Goal: Information Seeking & Learning: Find contact information

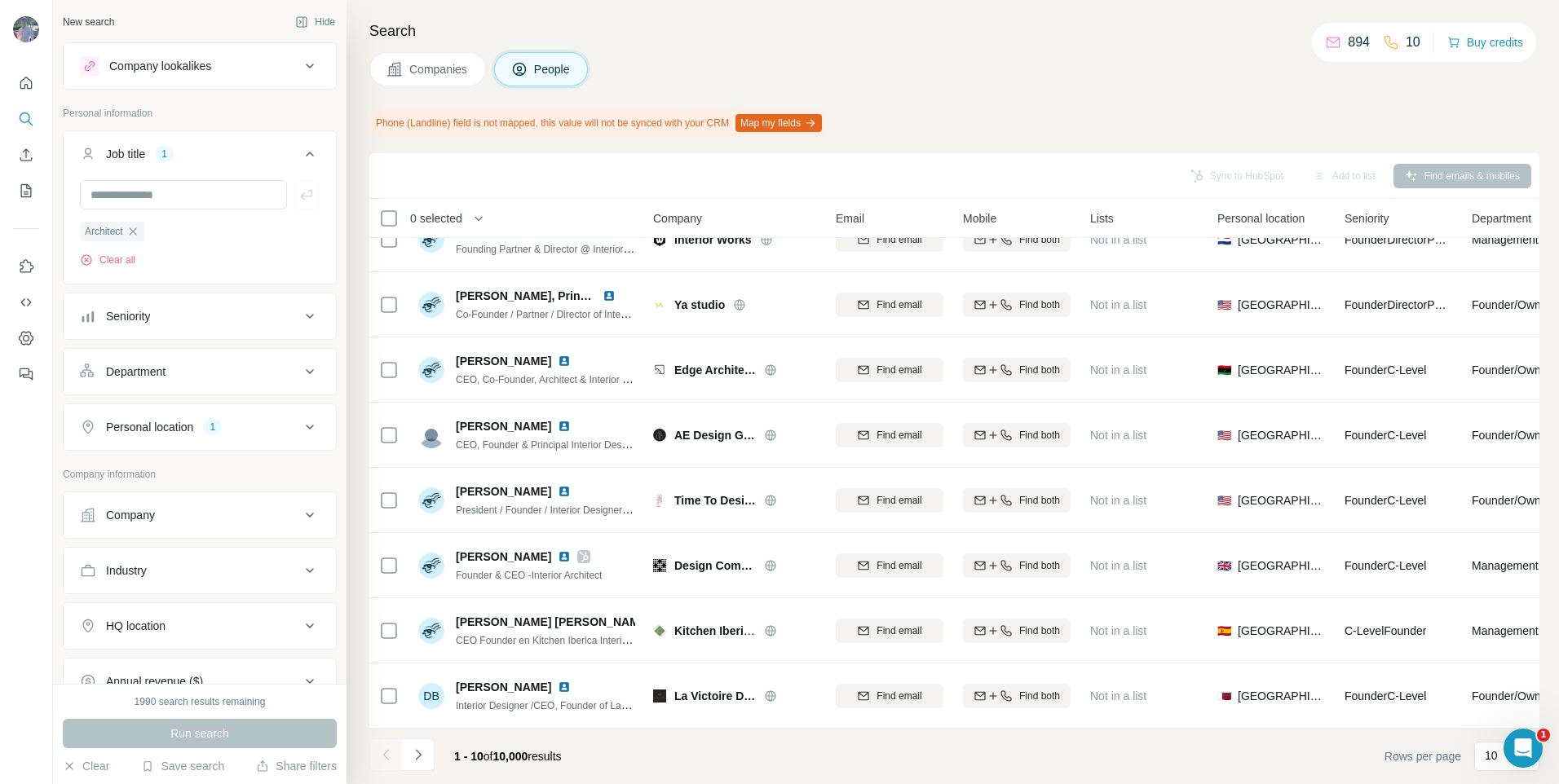
click at [393, 76] on icon at bounding box center [393, 68] width 14 height 14
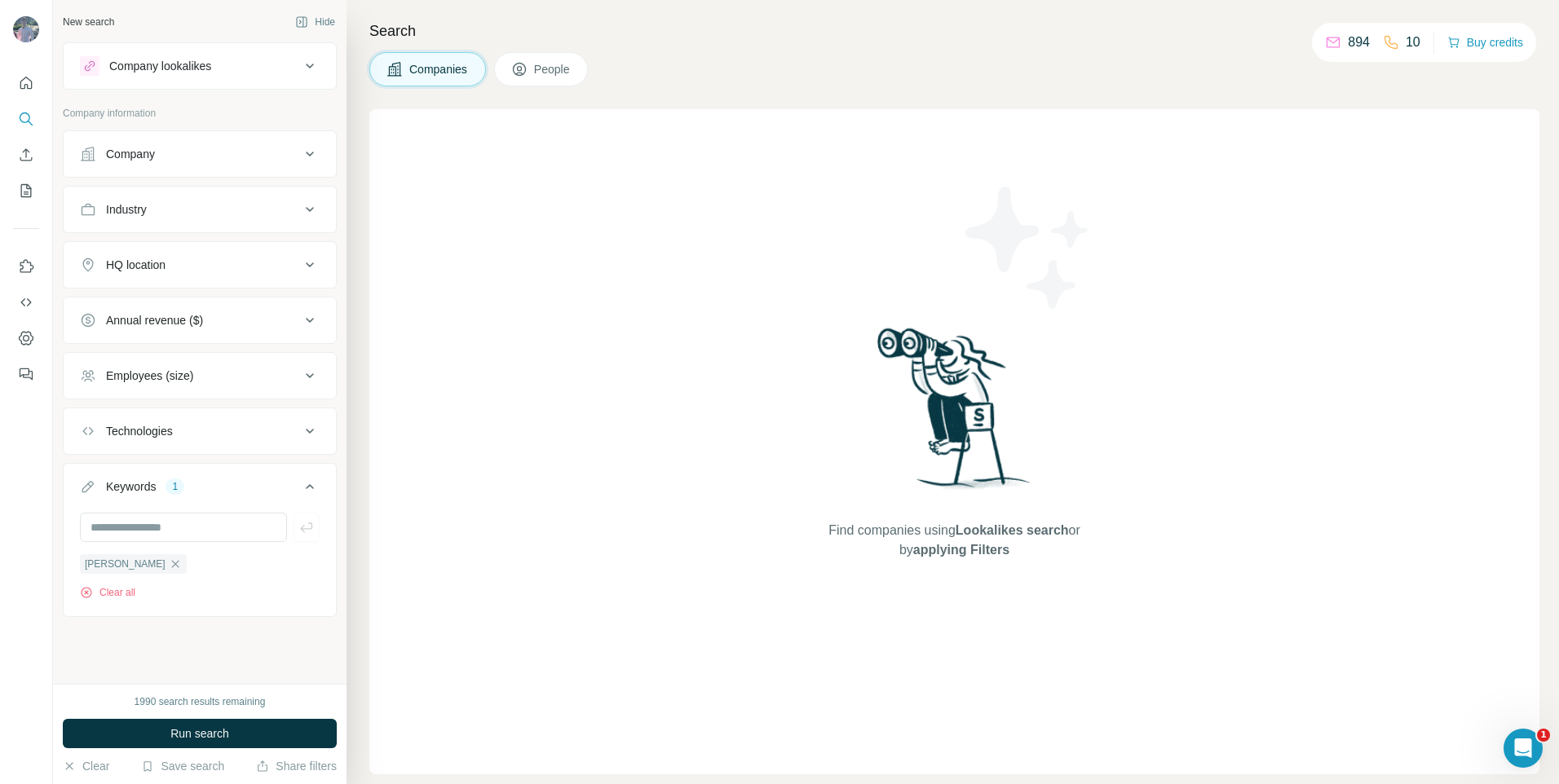
click at [192, 159] on div "Company" at bounding box center [190, 154] width 220 height 16
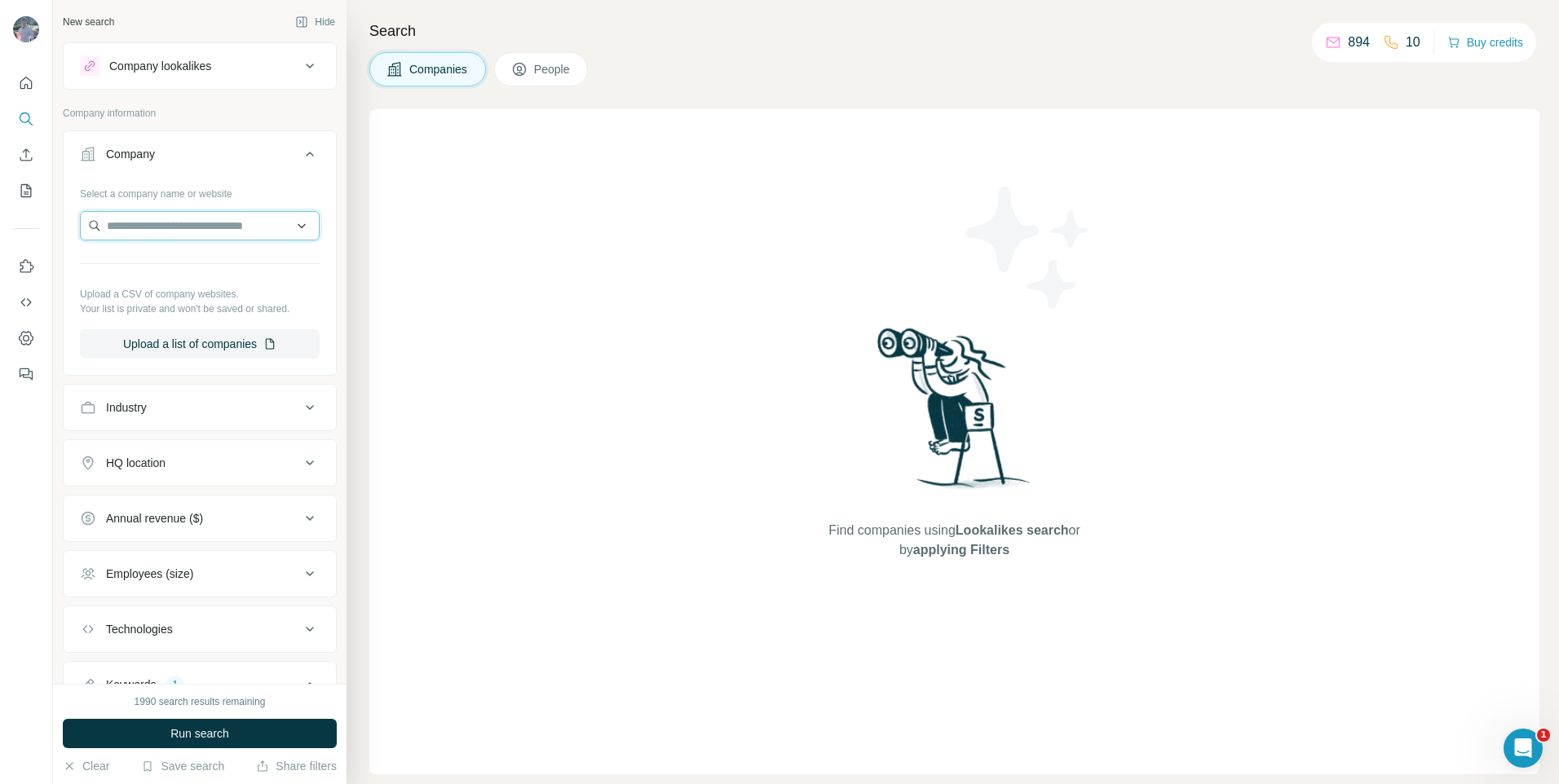
click at [205, 236] on input "text" at bounding box center [200, 226] width 240 height 30
paste input "**********"
type input "**********"
click at [149, 271] on p "[DOMAIN_NAME]" at bounding box center [165, 278] width 78 height 15
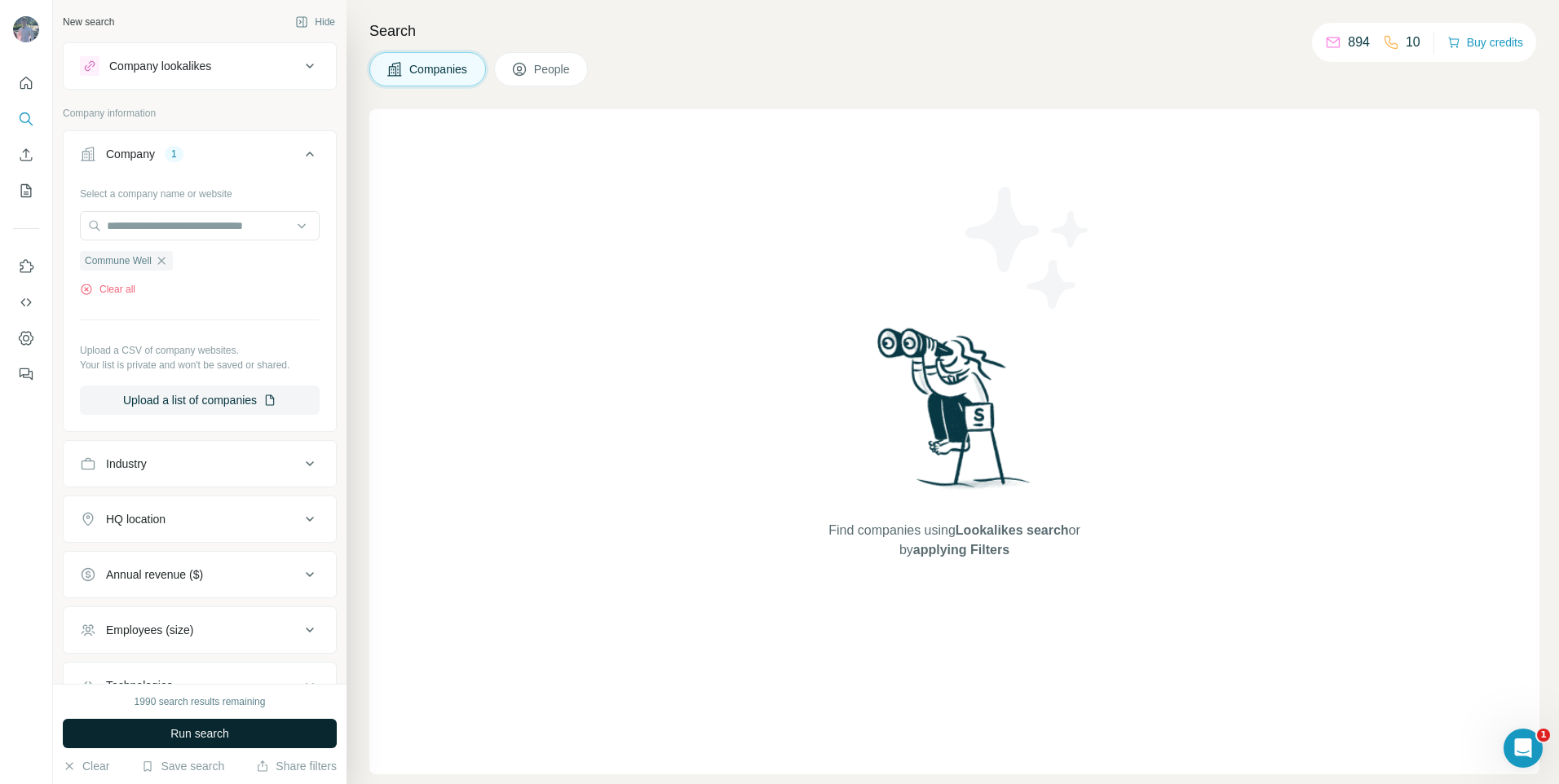
click at [225, 736] on span "Run search" at bounding box center [200, 734] width 59 height 16
click at [243, 733] on button "Run search" at bounding box center [200, 734] width 274 height 30
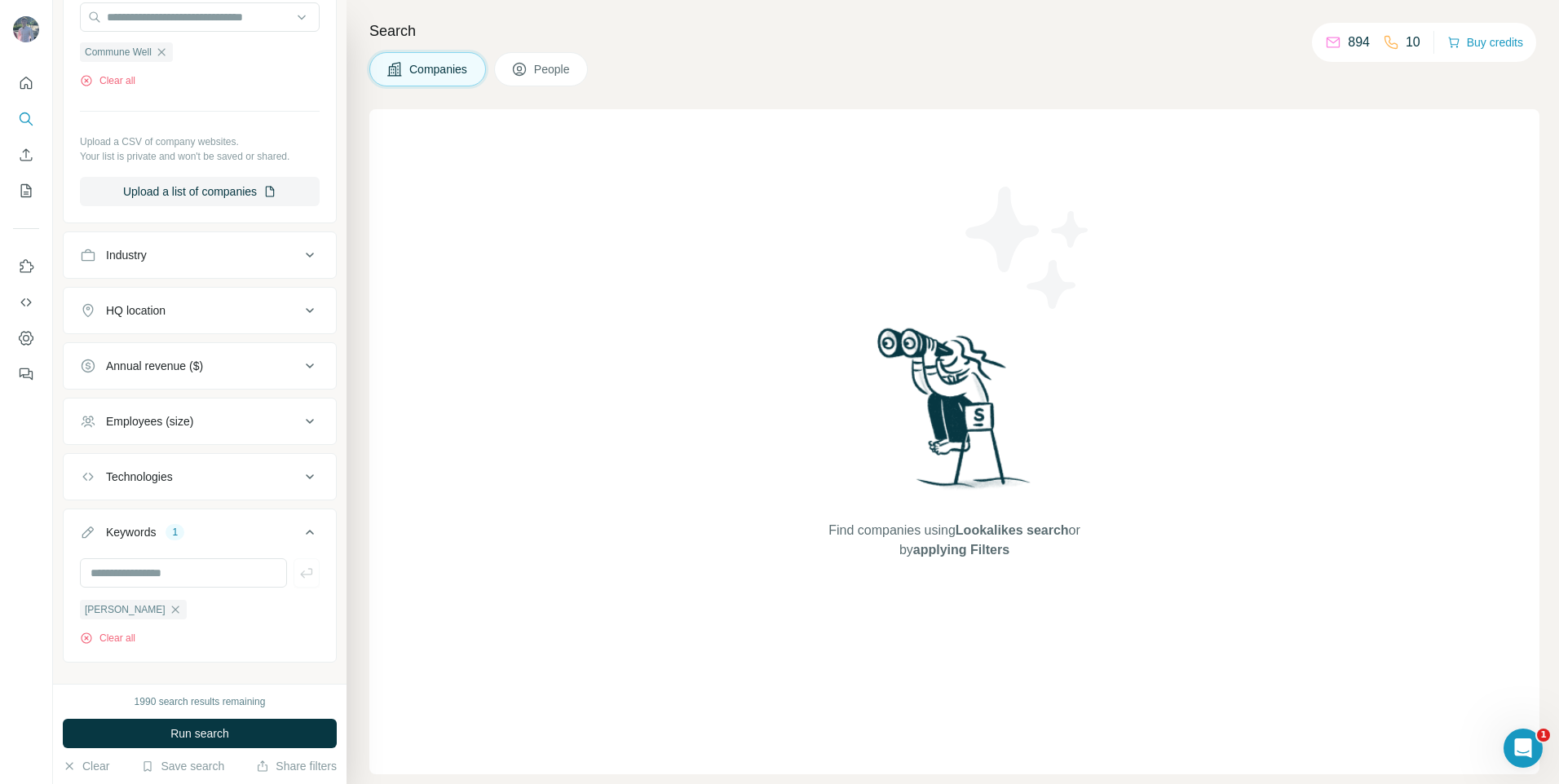
scroll to position [233, 0]
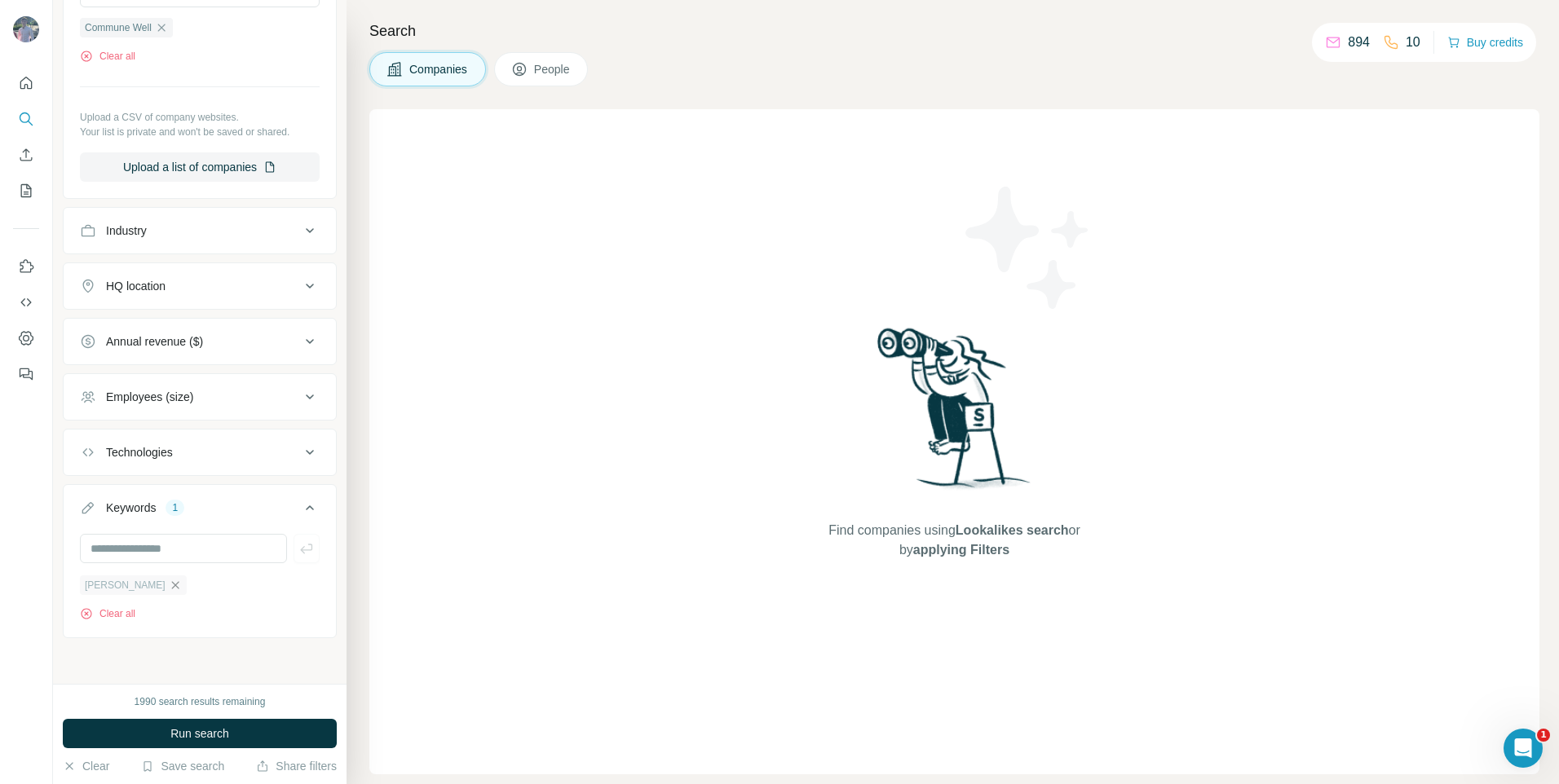
click at [172, 584] on icon "button" at bounding box center [175, 584] width 7 height 7
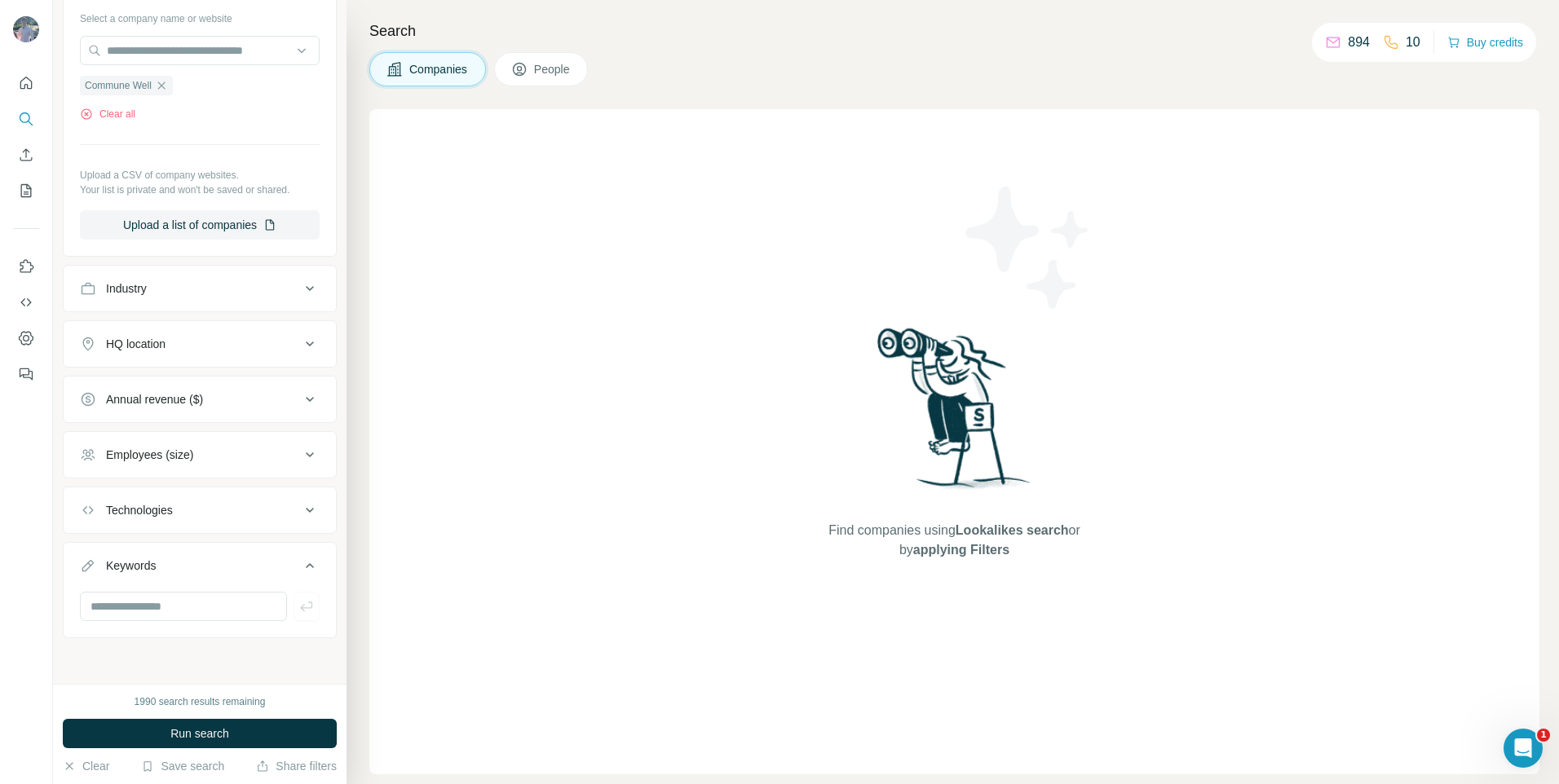
scroll to position [175, 0]
click at [176, 725] on button "Run search" at bounding box center [200, 734] width 274 height 30
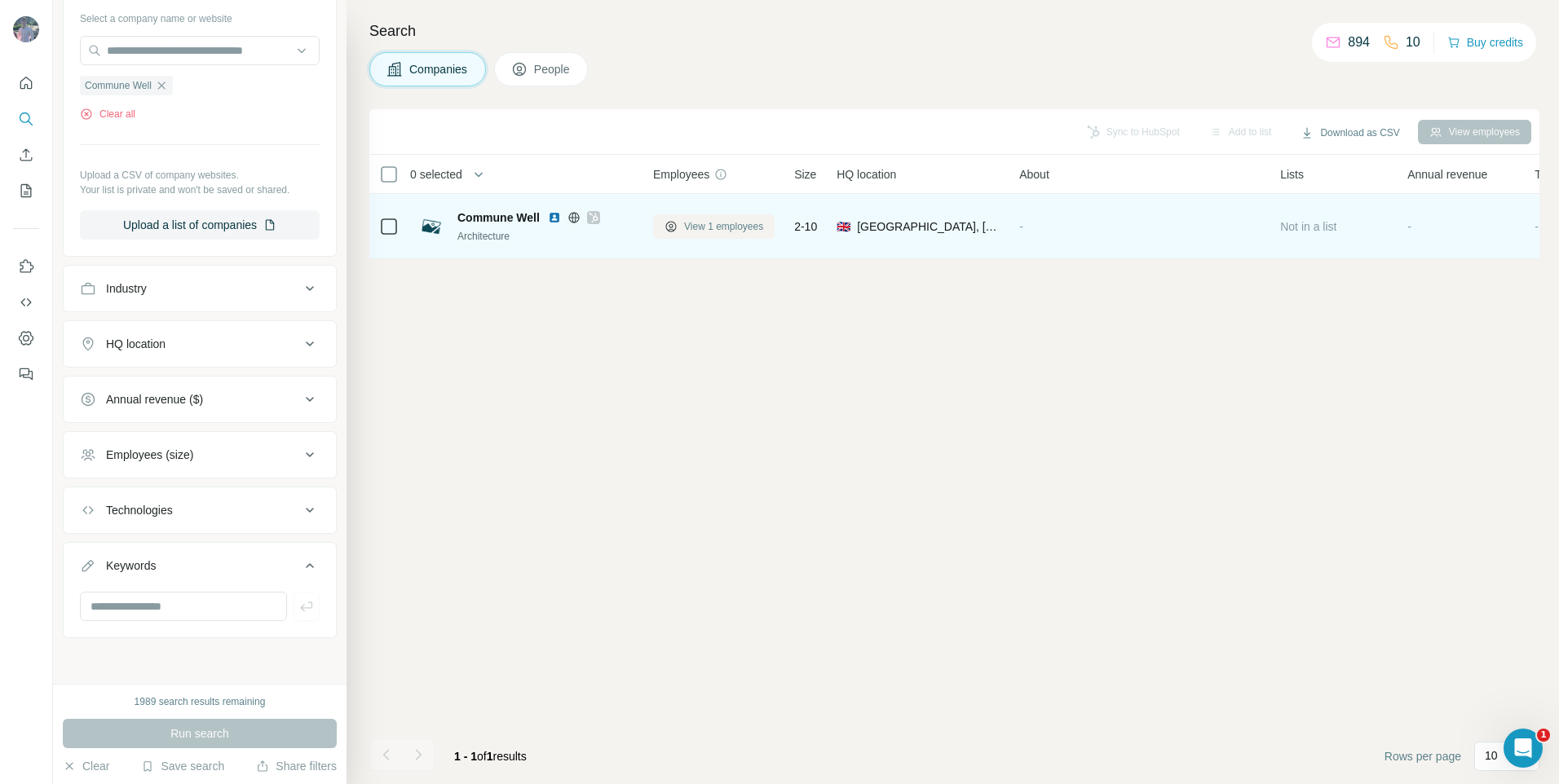
click at [683, 216] on button "View 1 employees" at bounding box center [714, 227] width 121 height 25
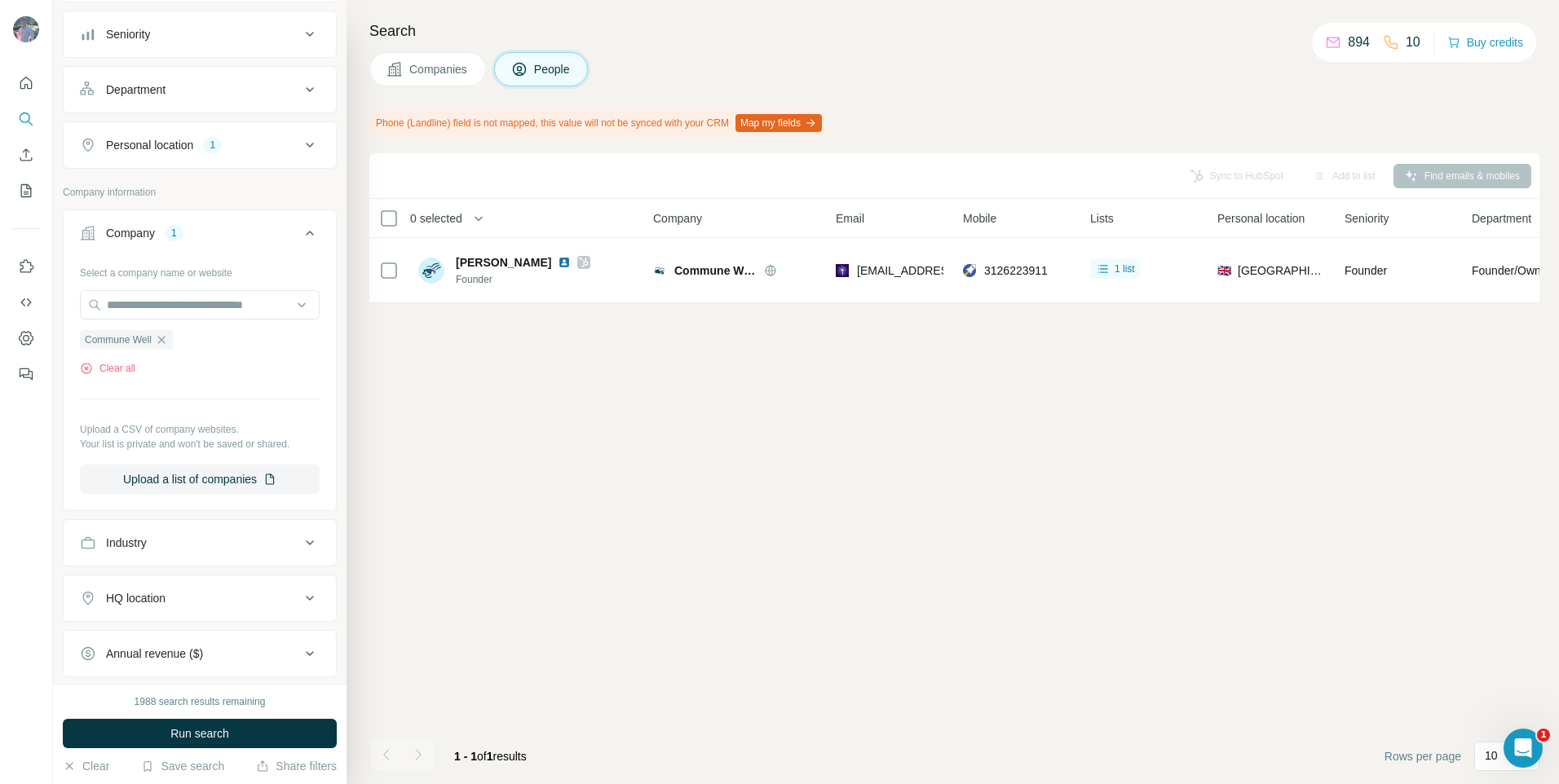
click at [429, 75] on span "Companies" at bounding box center [439, 69] width 59 height 16
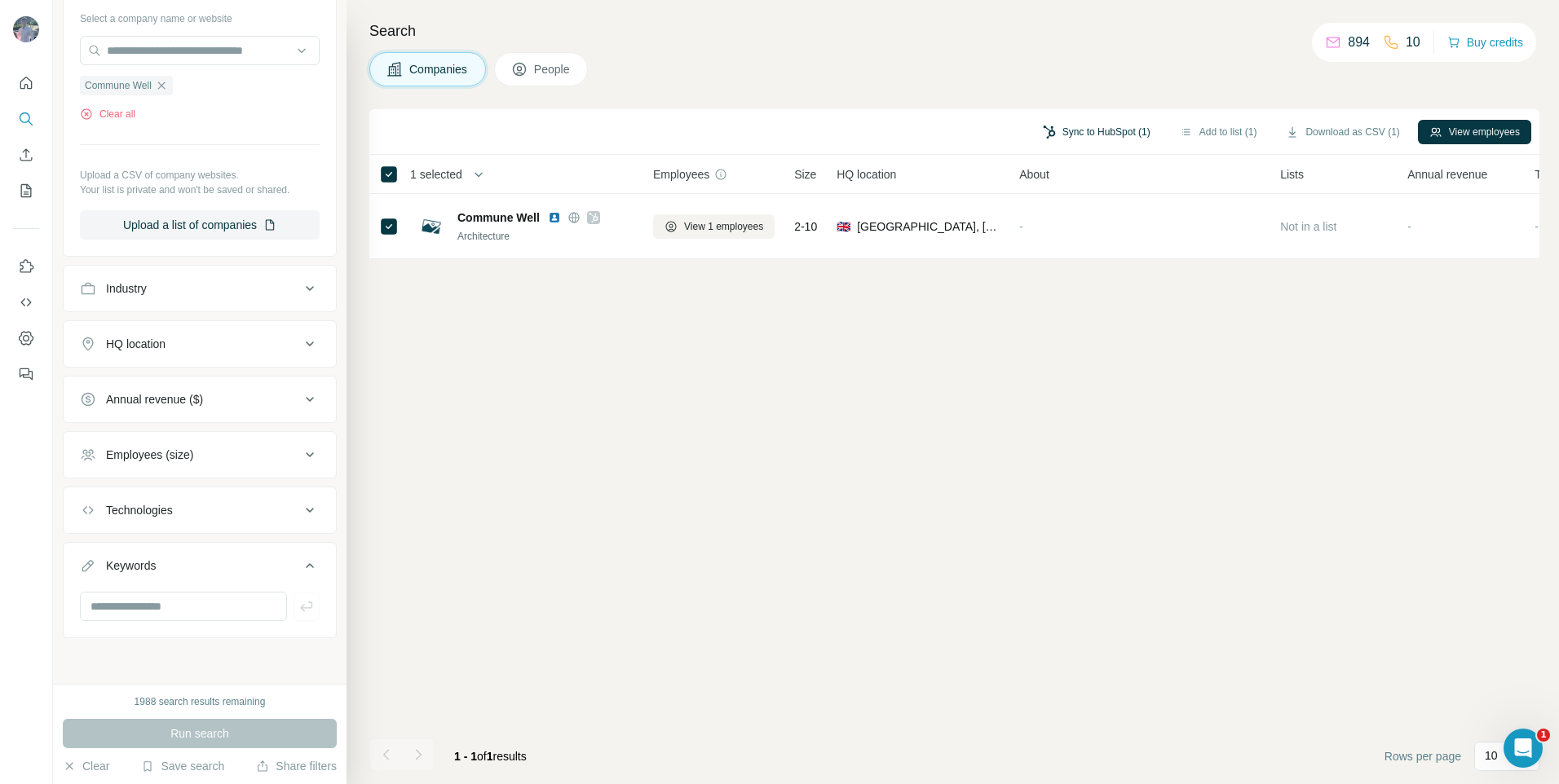
click at [1067, 124] on button "Sync to HubSpot (1)" at bounding box center [1096, 132] width 130 height 25
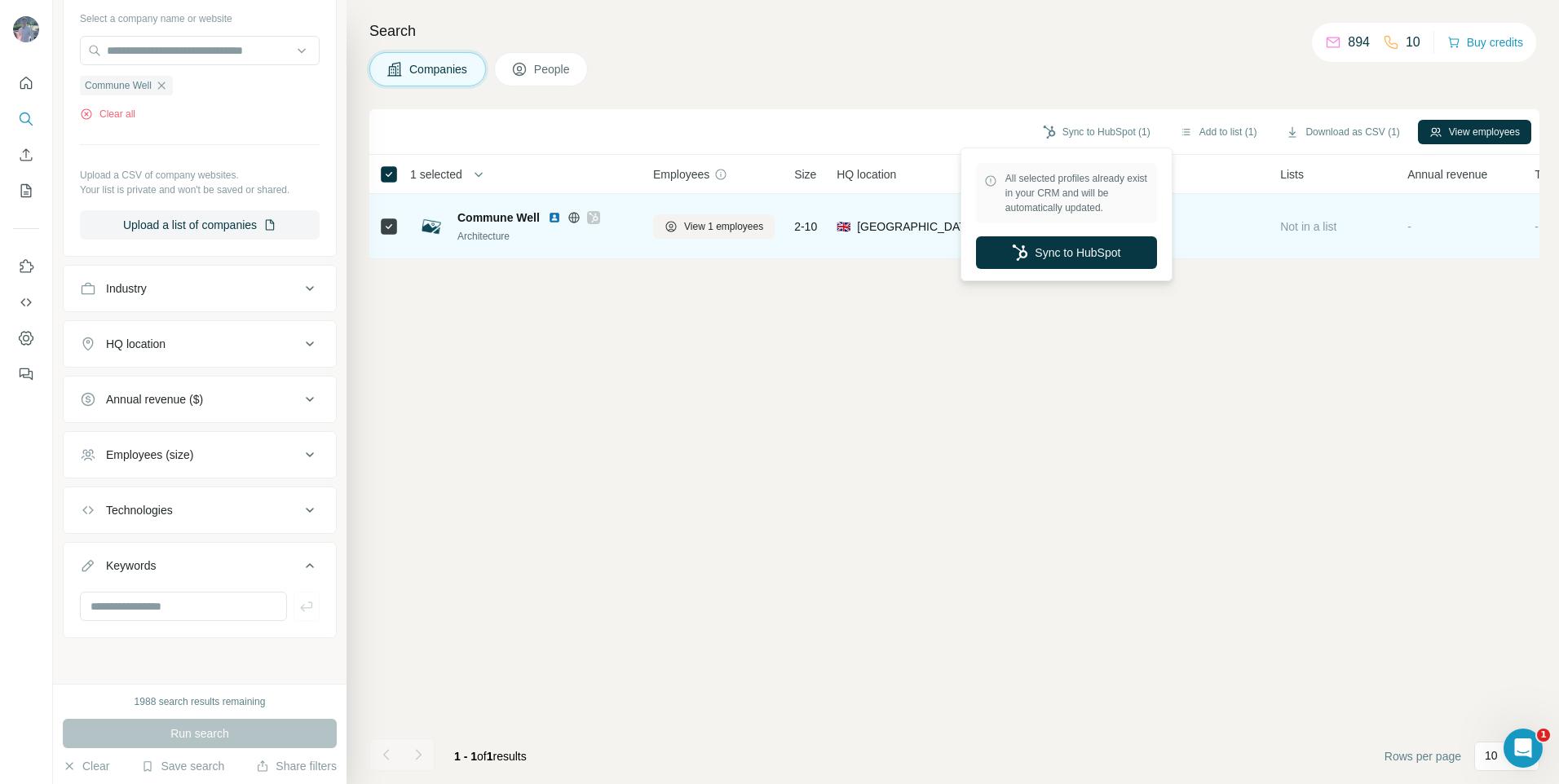
click at [1053, 243] on button "Sync to HubSpot" at bounding box center [1066, 253] width 181 height 33
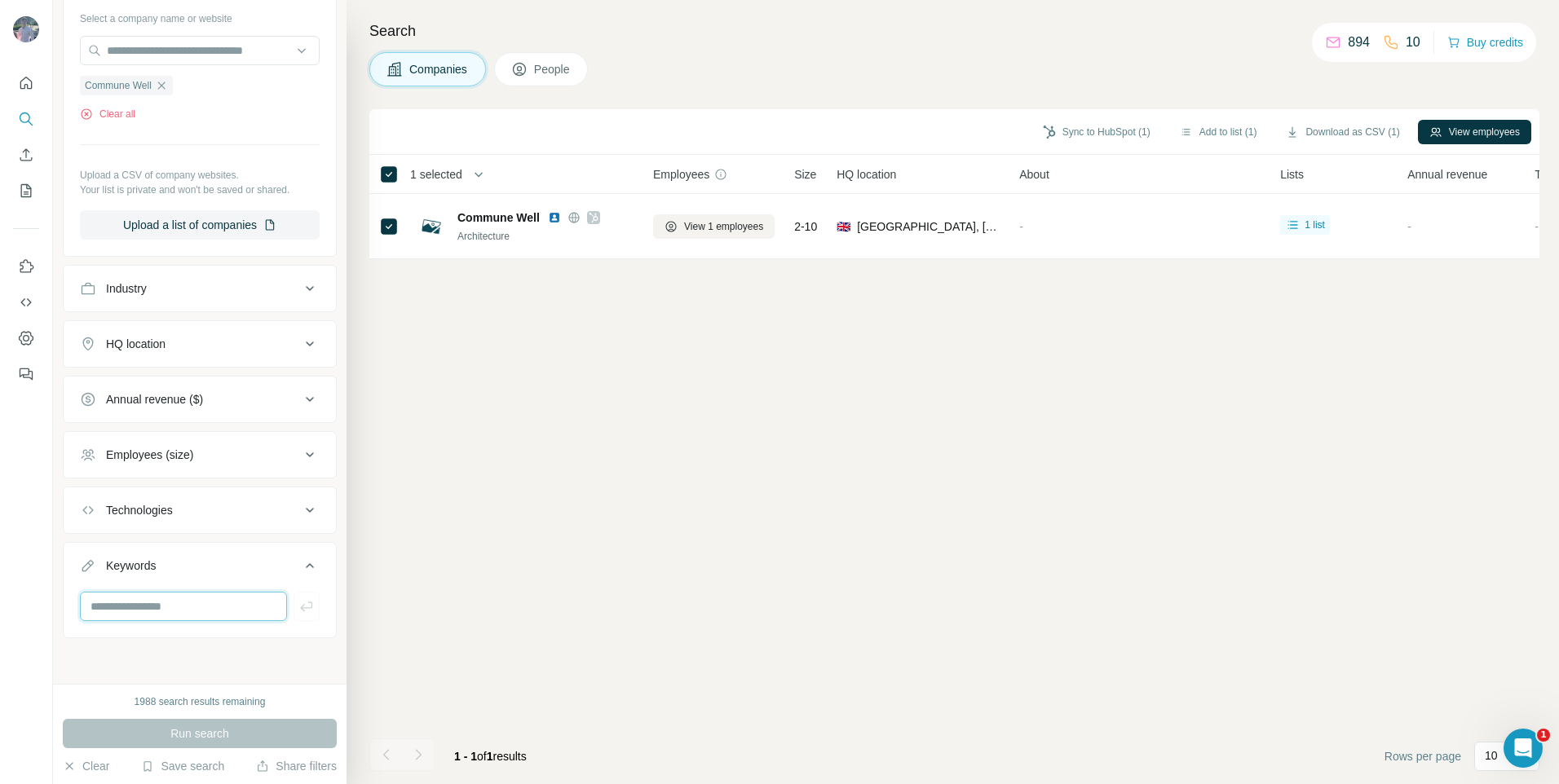
click at [134, 600] on input "text" at bounding box center [183, 606] width 207 height 30
paste input "**********"
drag, startPoint x: 172, startPoint y: 609, endPoint x: 2, endPoint y: 596, distance: 170.5
click at [2, 596] on div "**********" at bounding box center [780, 392] width 1559 height 784
click at [122, 612] on input "**********" at bounding box center [177, 606] width 195 height 30
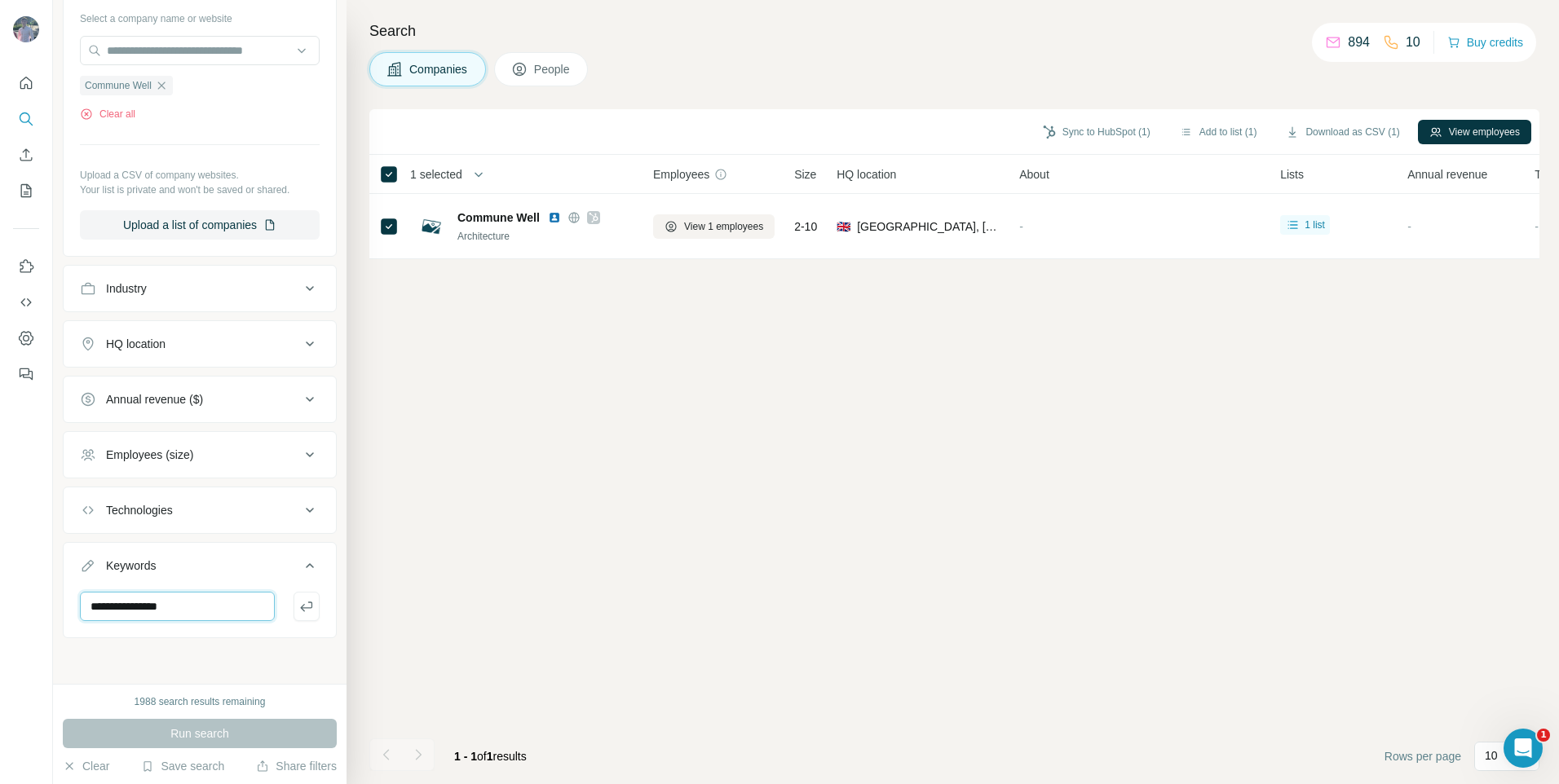
click at [125, 611] on input "**********" at bounding box center [177, 606] width 195 height 30
type input "**********"
click at [303, 611] on button "button" at bounding box center [307, 606] width 26 height 30
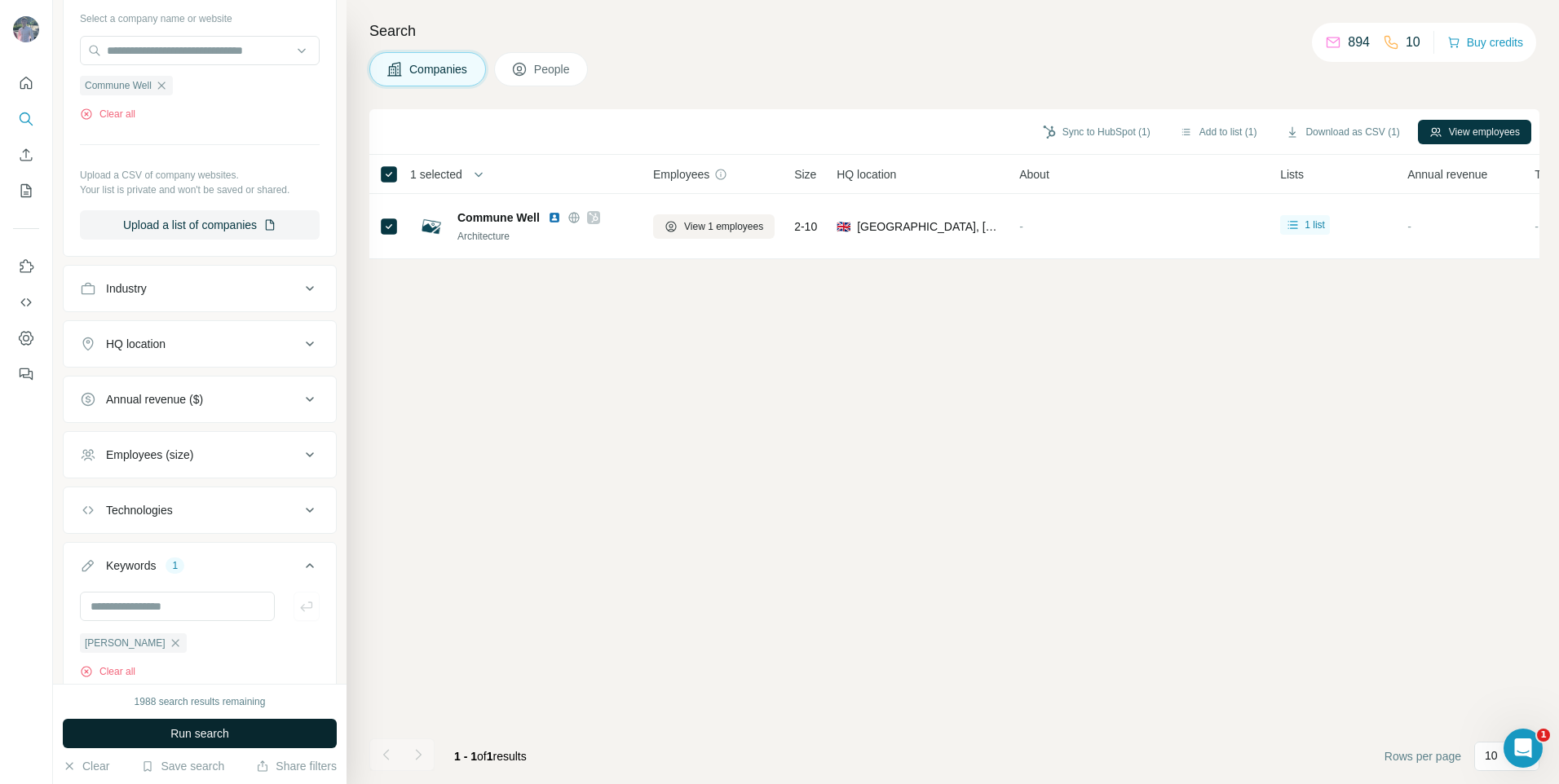
click at [217, 734] on span "Run search" at bounding box center [200, 734] width 59 height 16
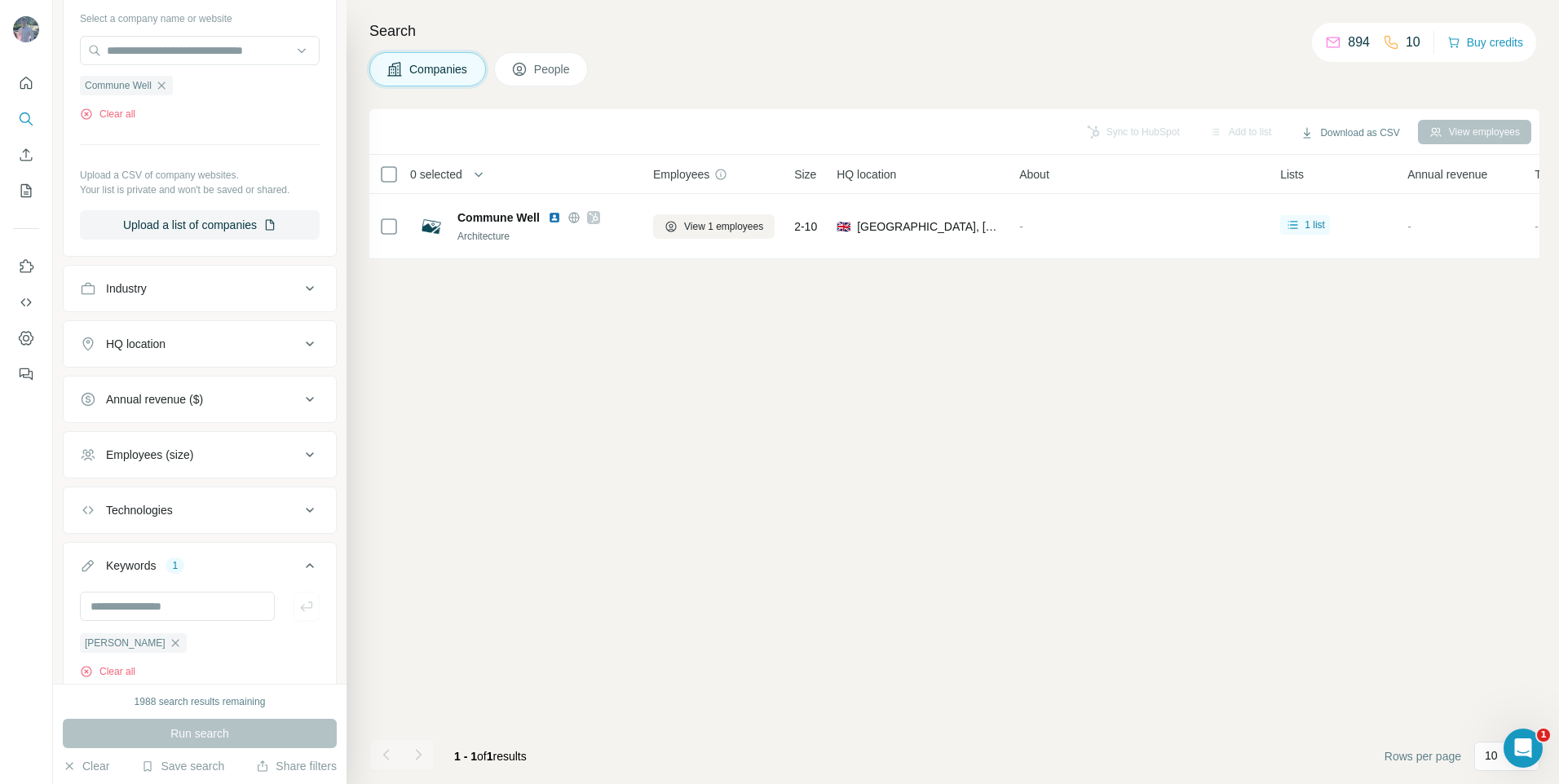
click at [547, 86] on button "People" at bounding box center [541, 69] width 95 height 35
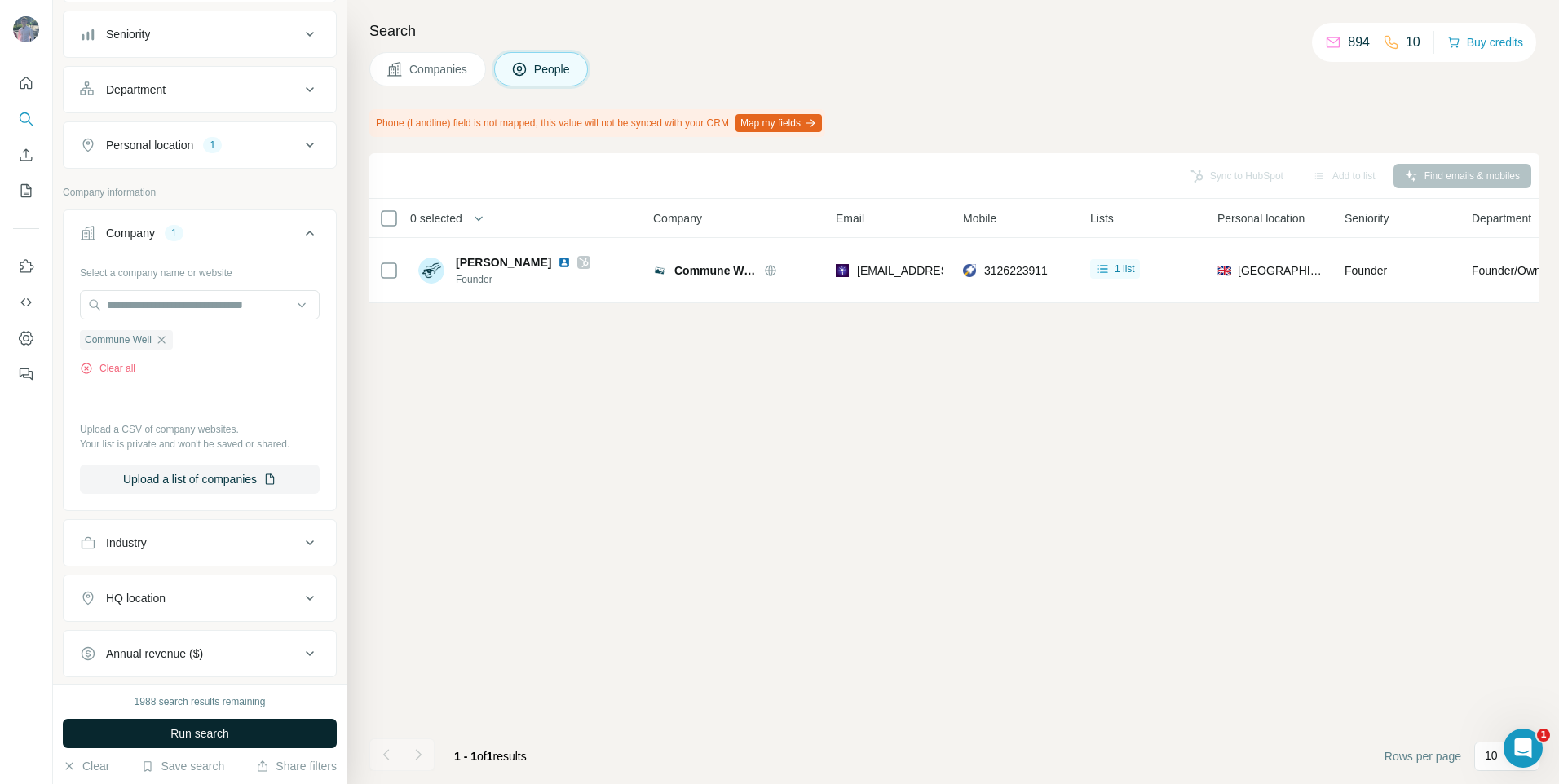
click at [177, 739] on span "Run search" at bounding box center [200, 734] width 59 height 16
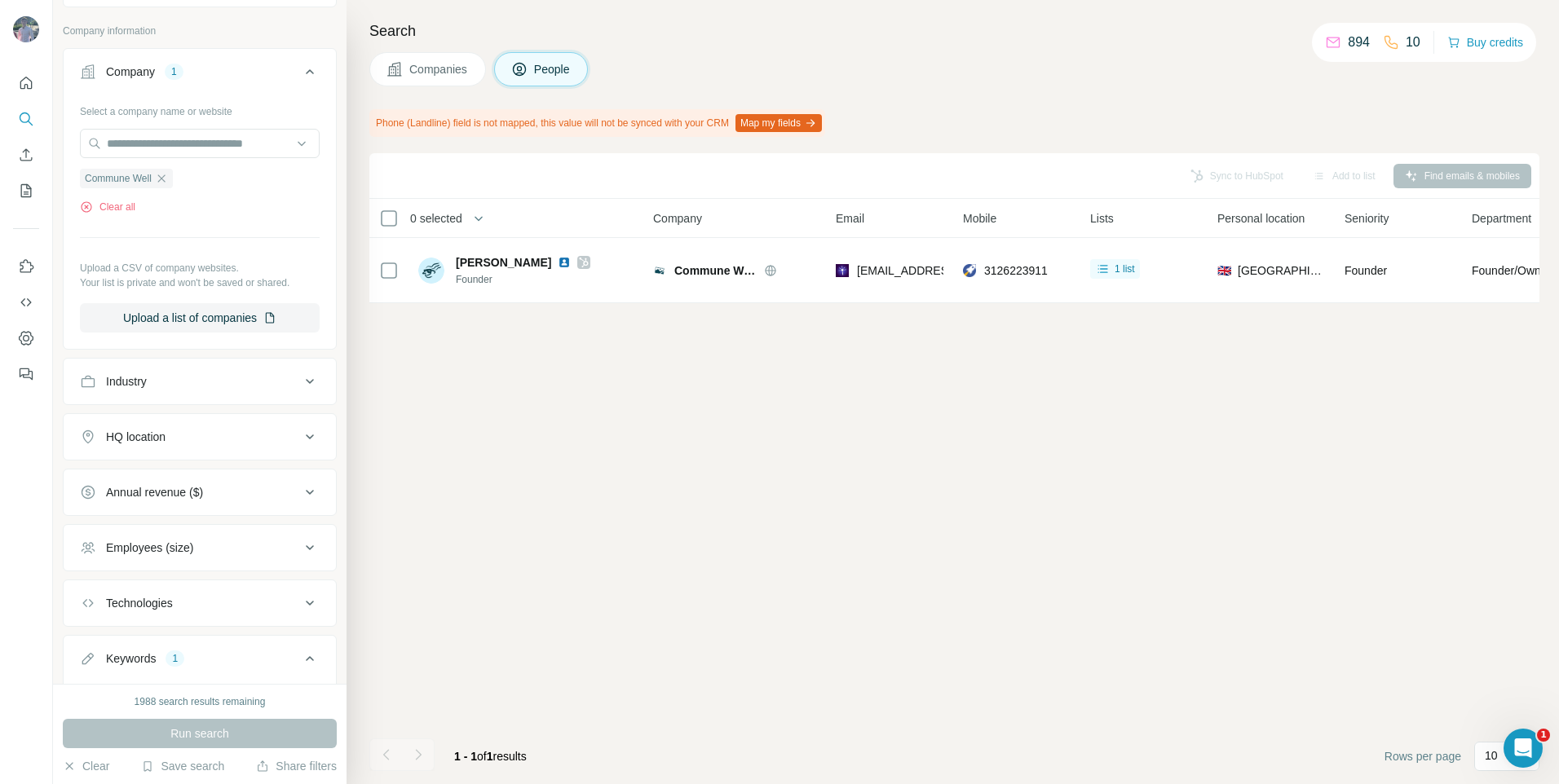
scroll to position [279, 0]
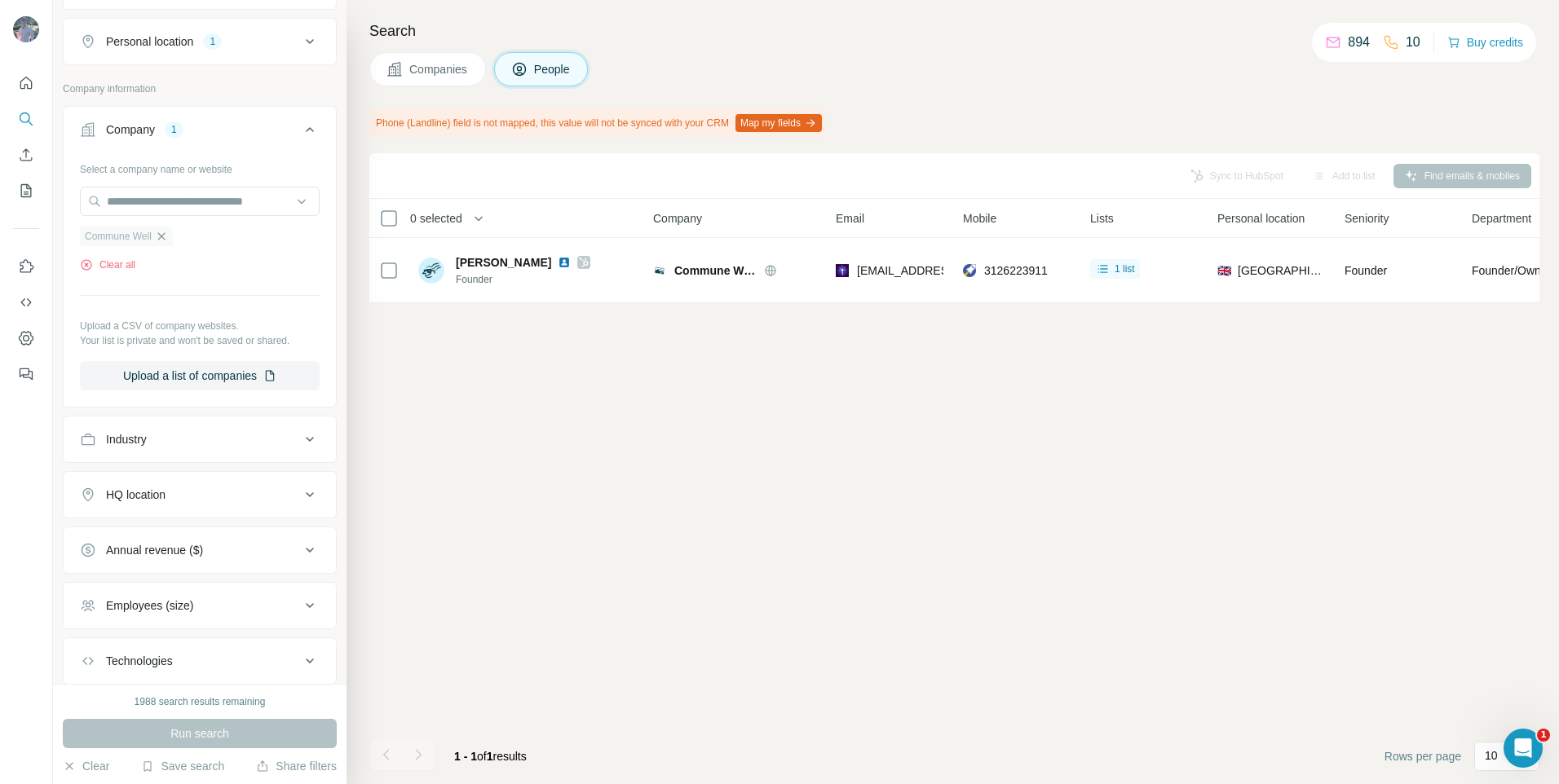
click at [157, 236] on icon "button" at bounding box center [162, 237] width 13 height 13
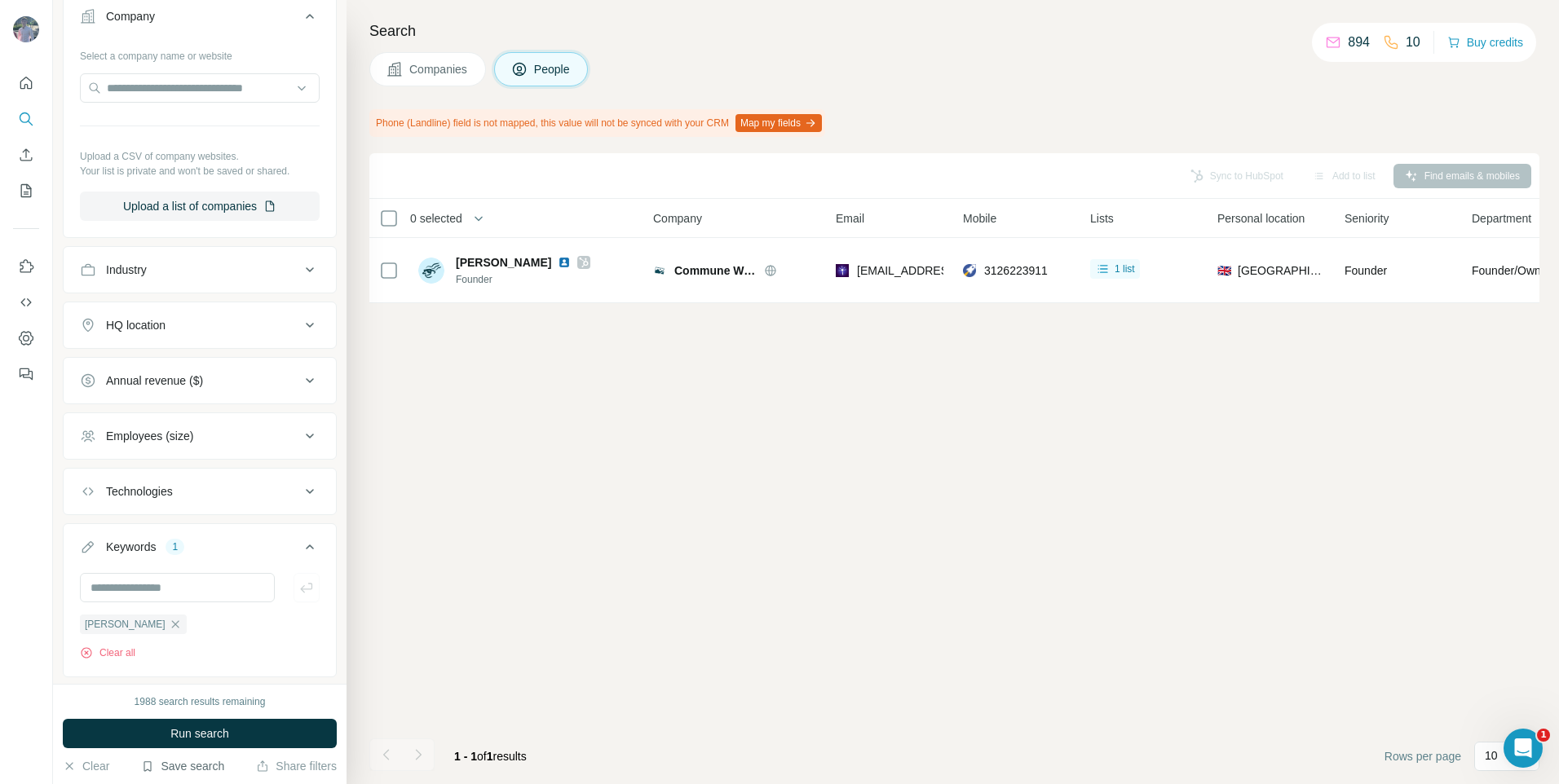
scroll to position [442, 0]
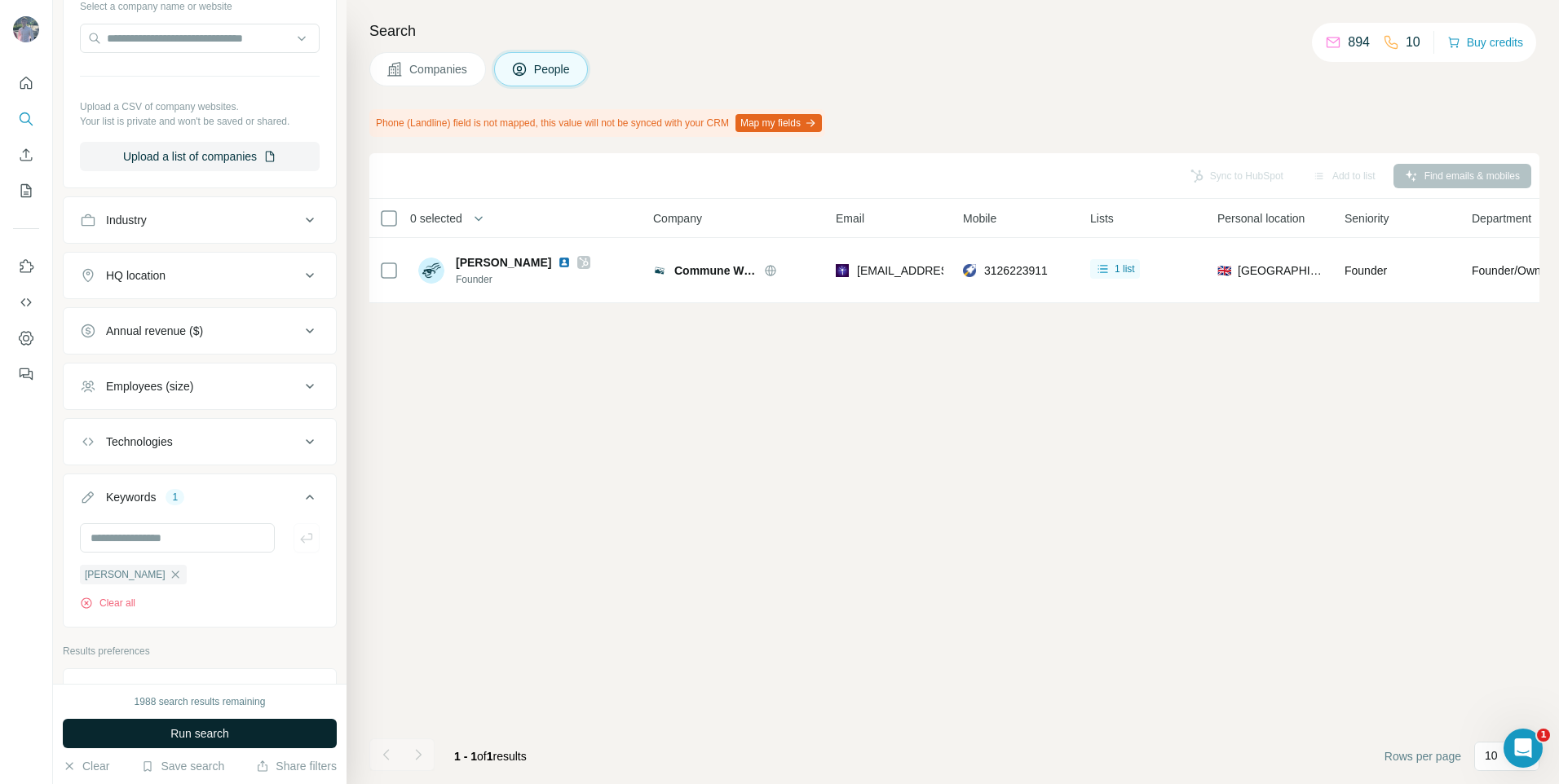
click at [180, 741] on button "Run search" at bounding box center [200, 734] width 274 height 30
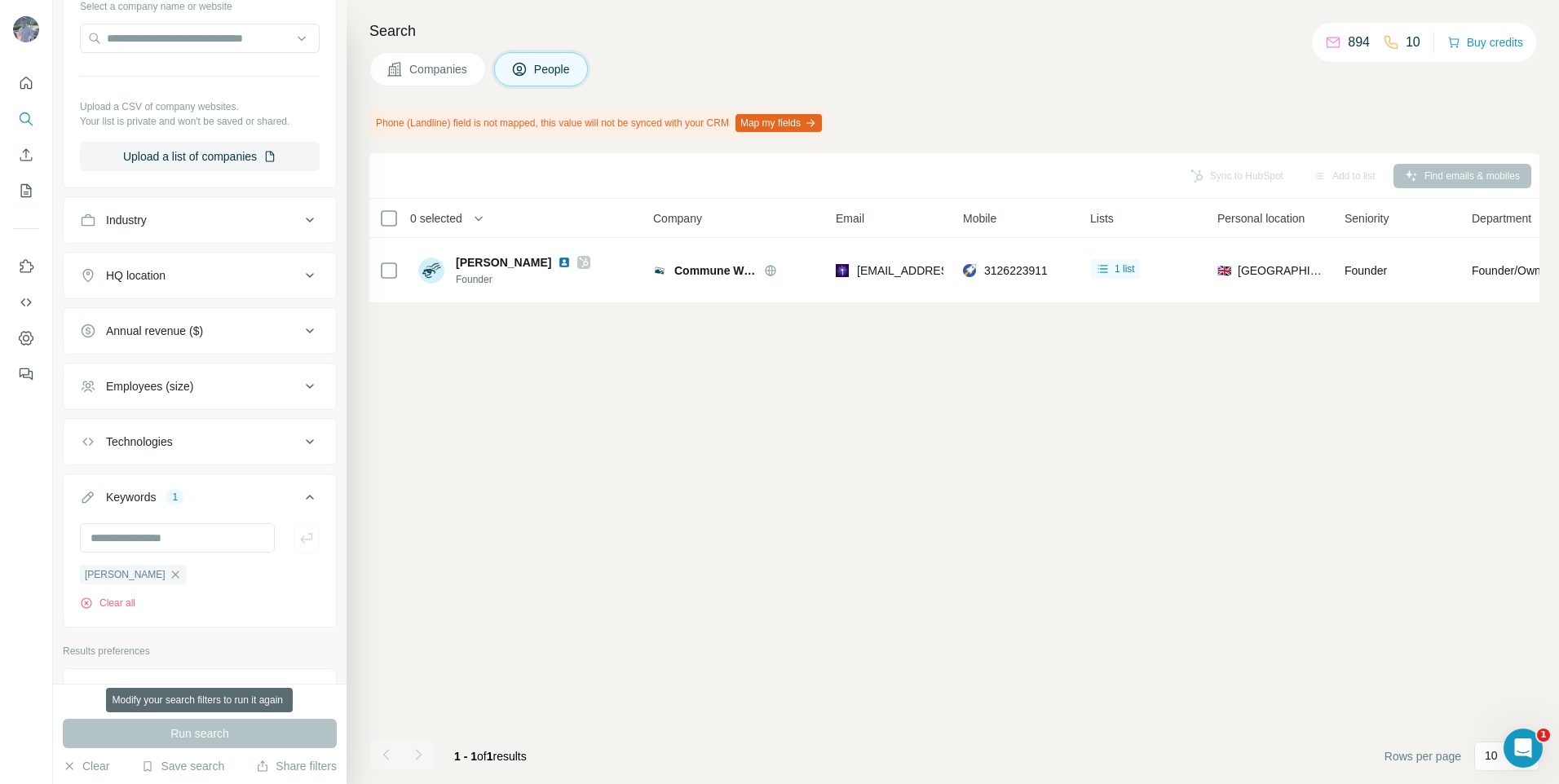
click at [180, 741] on div "Run search" at bounding box center [200, 734] width 274 height 30
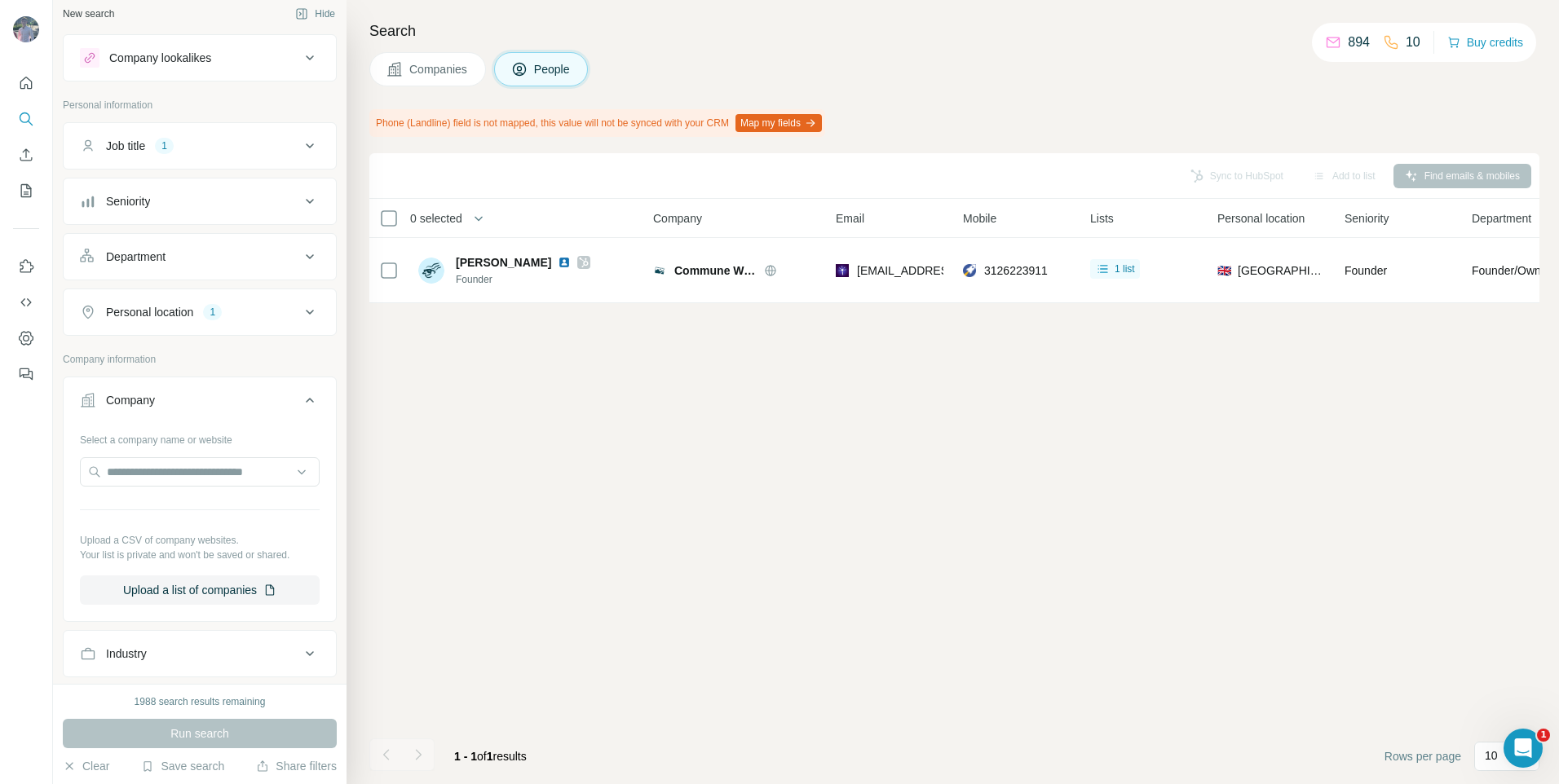
scroll to position [0, 0]
click at [199, 328] on button "Personal location 1" at bounding box center [200, 320] width 272 height 39
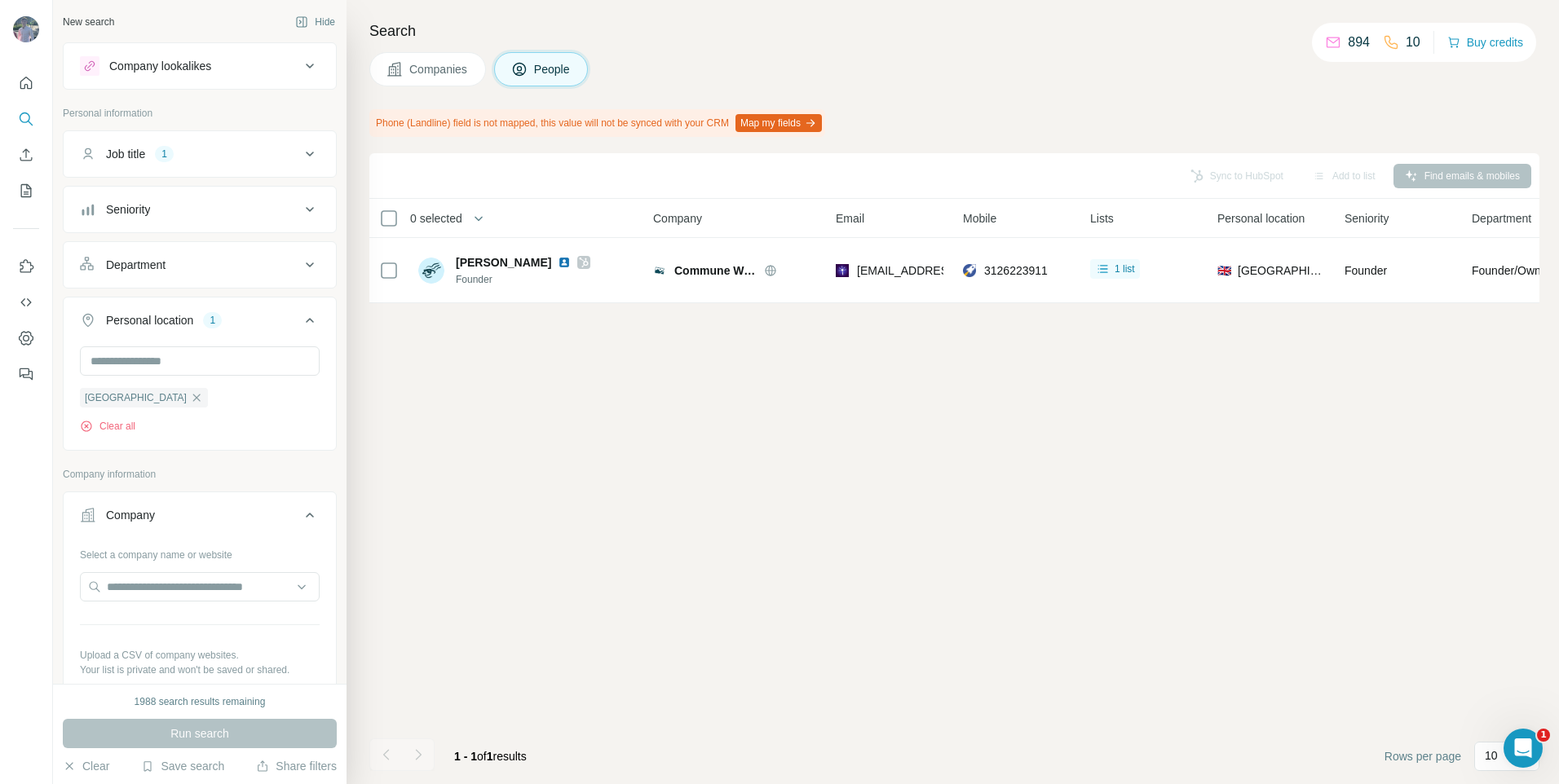
click at [172, 157] on div "1" at bounding box center [164, 154] width 19 height 15
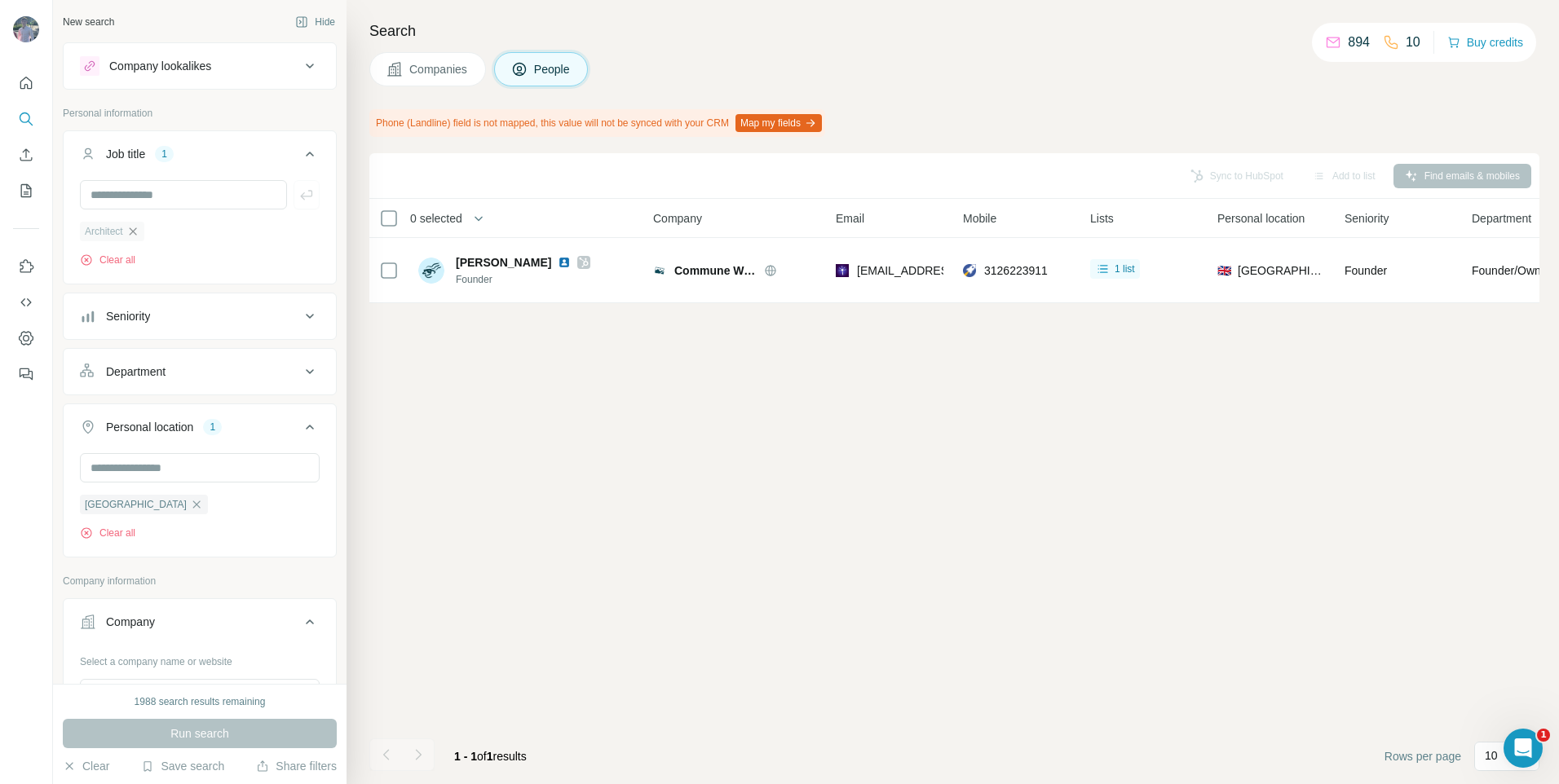
click at [133, 228] on icon "button" at bounding box center [133, 232] width 13 height 13
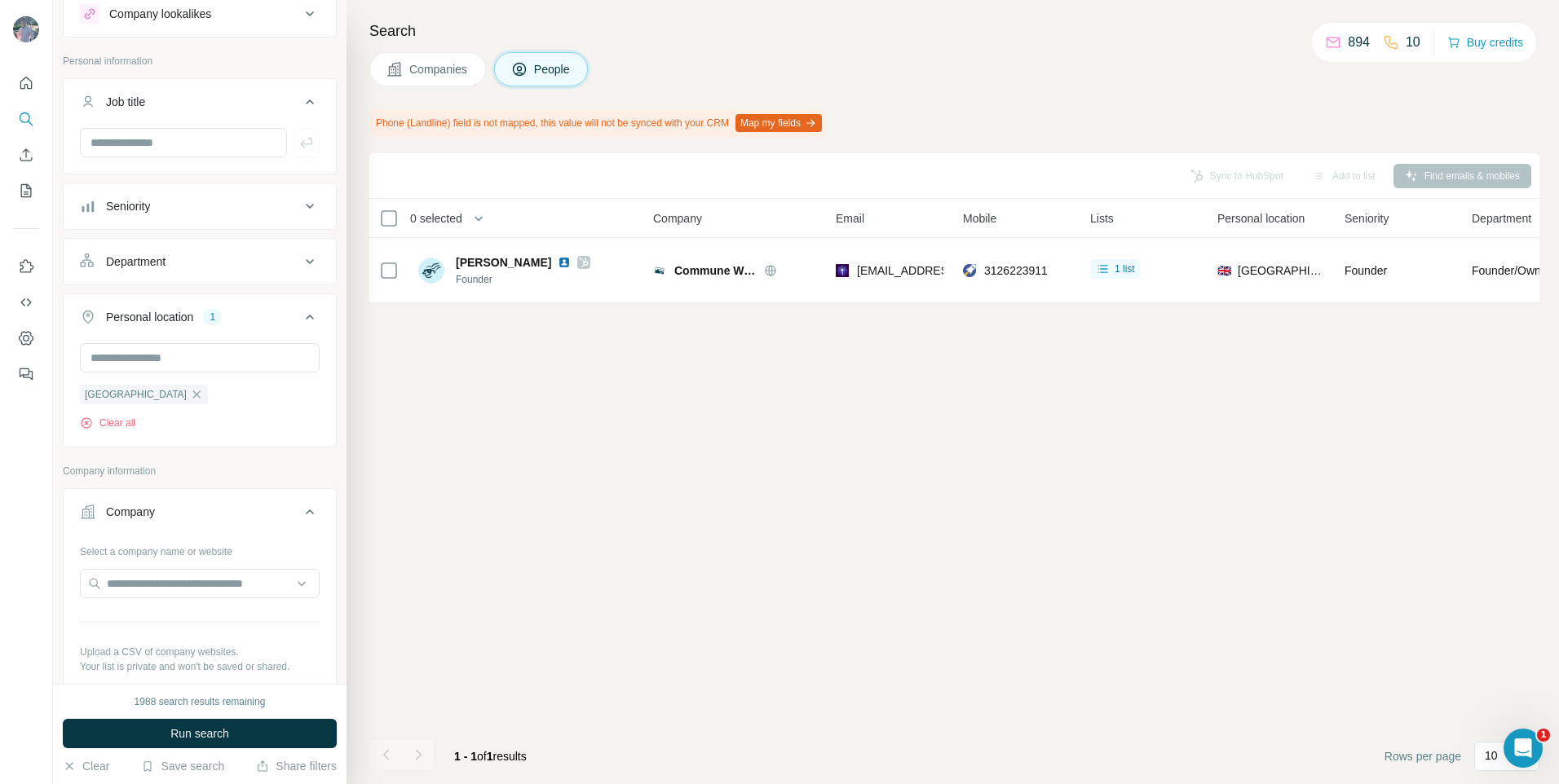
scroll to position [489, 0]
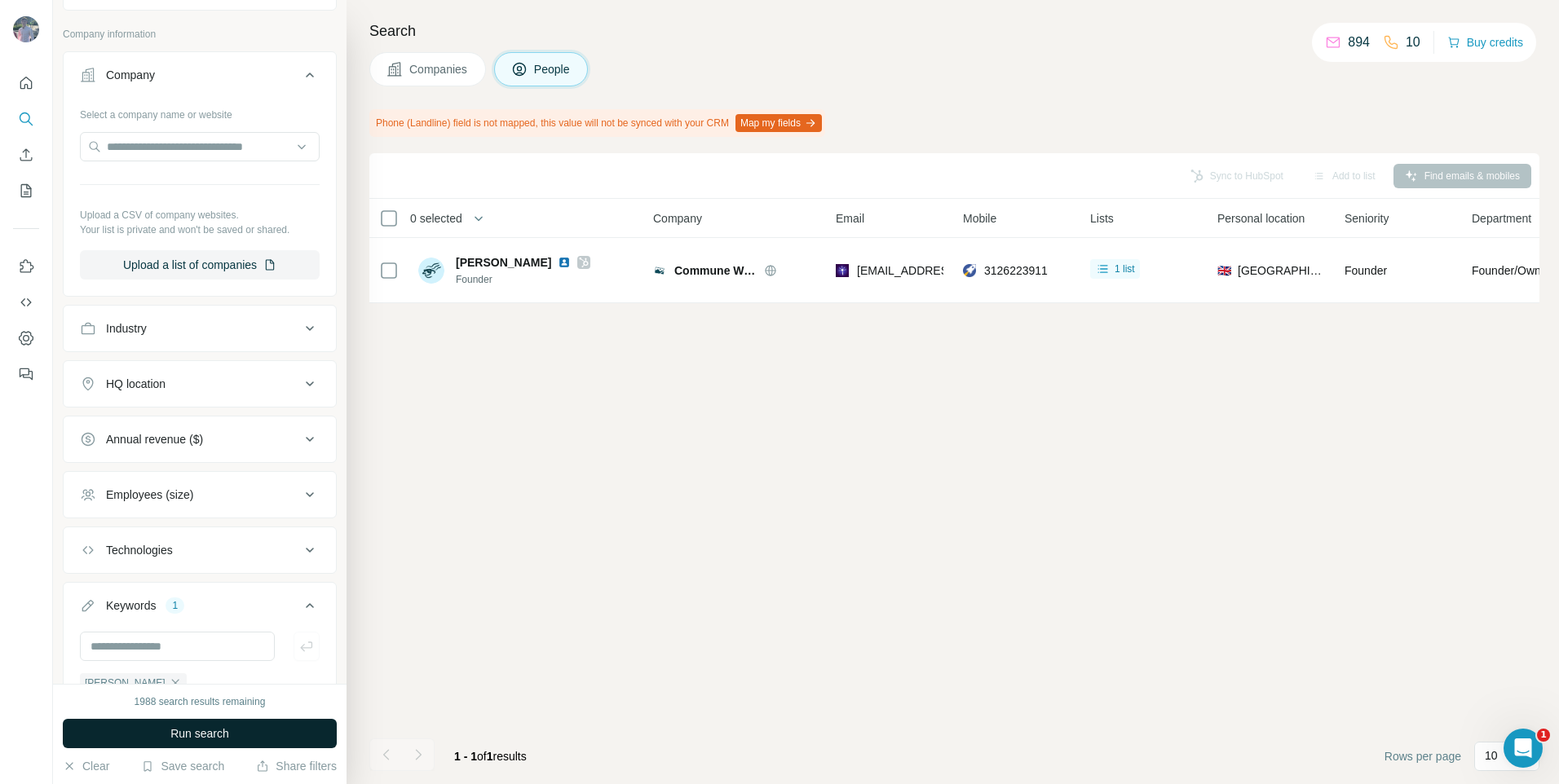
click at [181, 736] on span "Run search" at bounding box center [200, 734] width 59 height 16
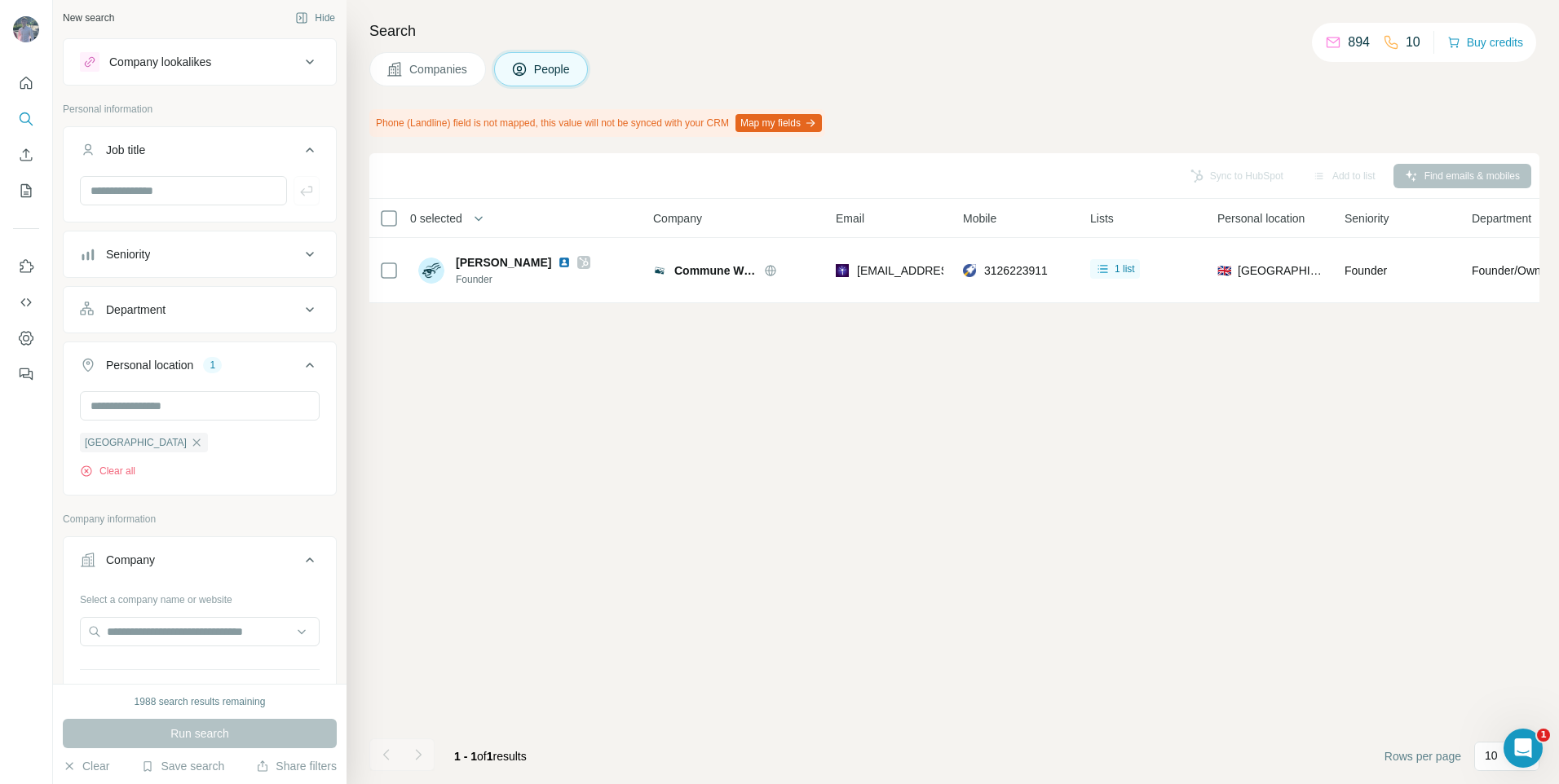
scroll to position [0, 0]
click at [245, 142] on button "Job title" at bounding box center [200, 157] width 272 height 45
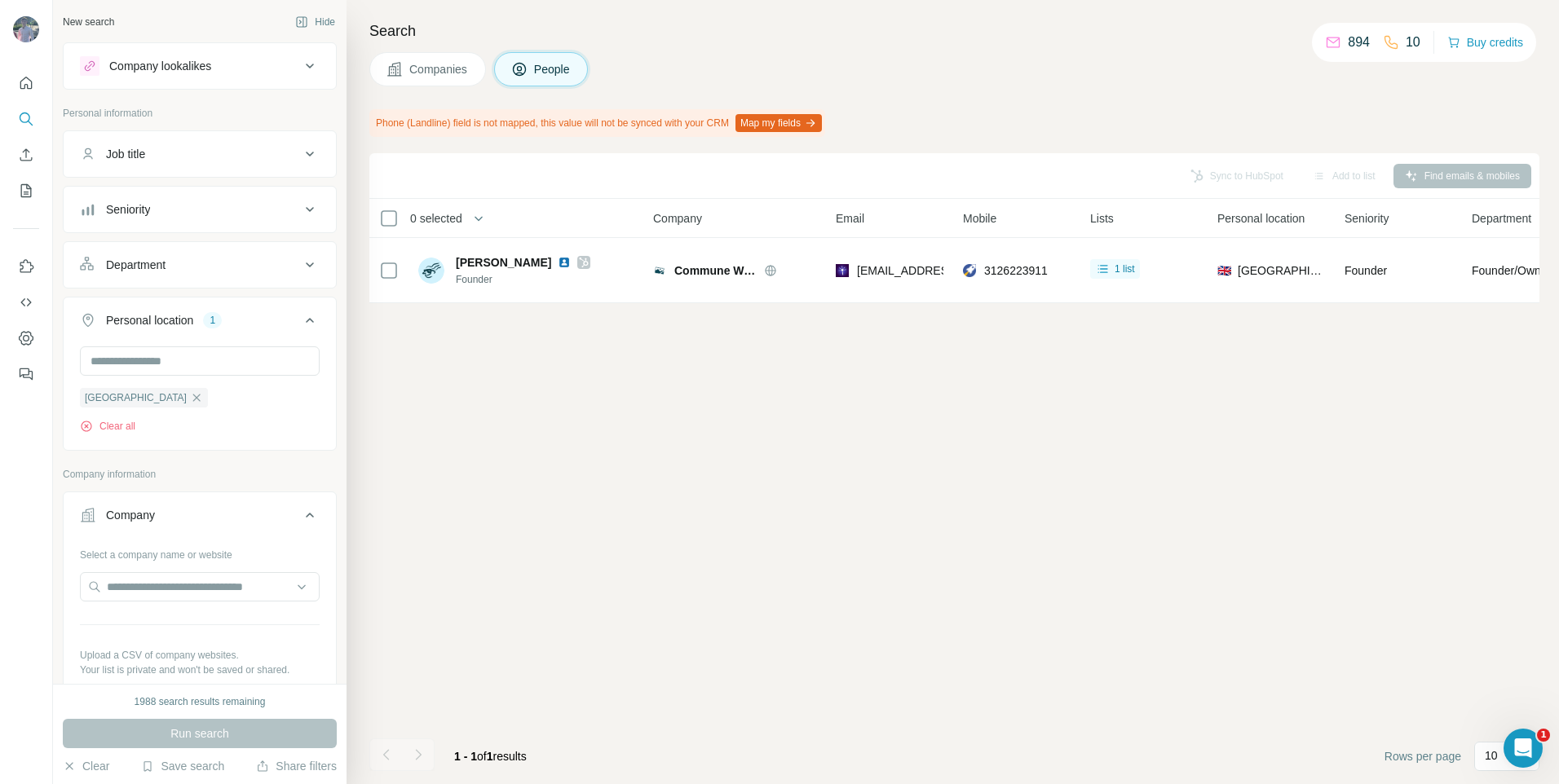
click at [247, 210] on div "Seniority" at bounding box center [190, 209] width 220 height 16
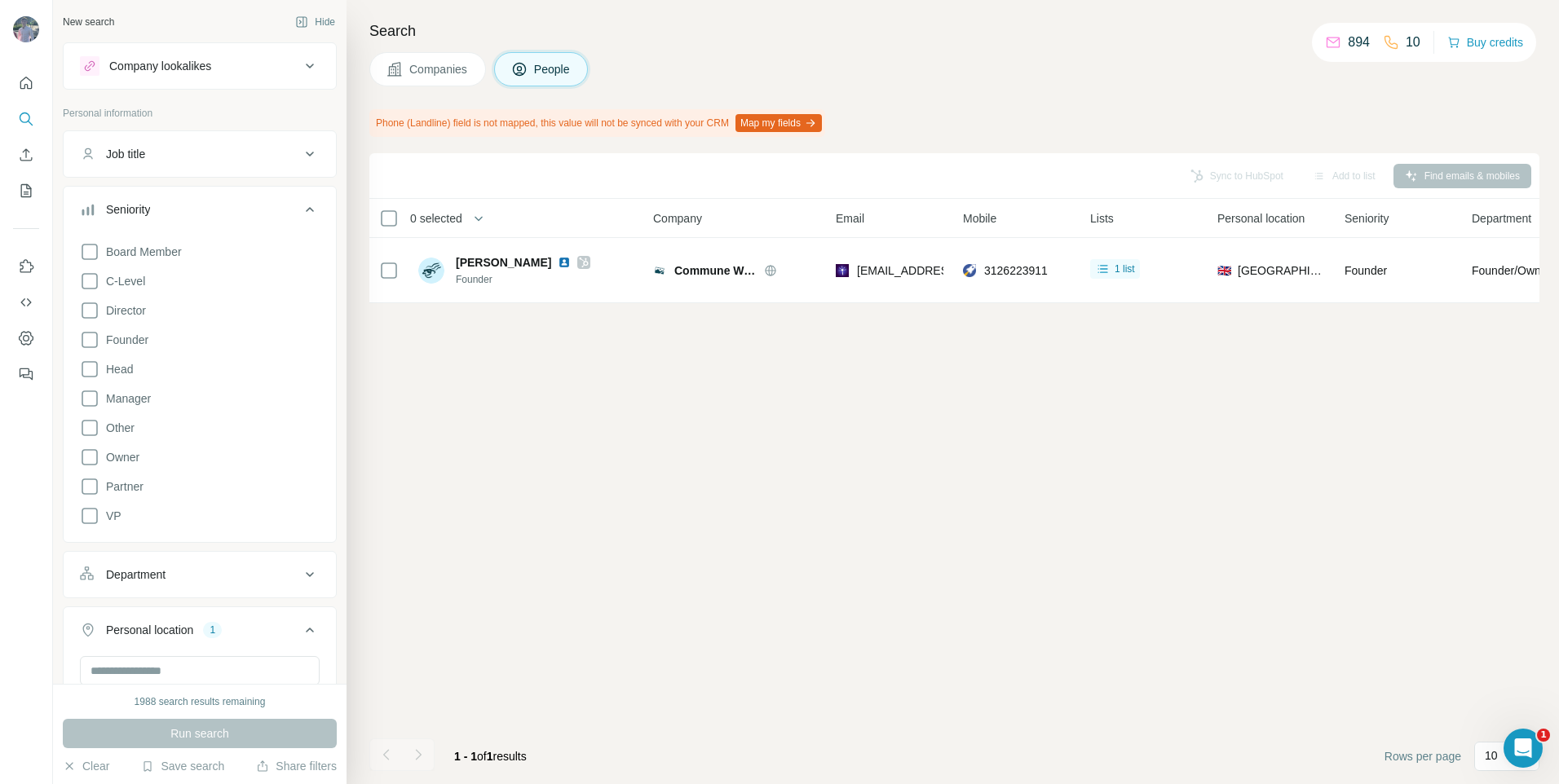
drag, startPoint x: 247, startPoint y: 212, endPoint x: 246, endPoint y: 220, distance: 8.1
click at [246, 218] on button "Seniority" at bounding box center [200, 212] width 272 height 45
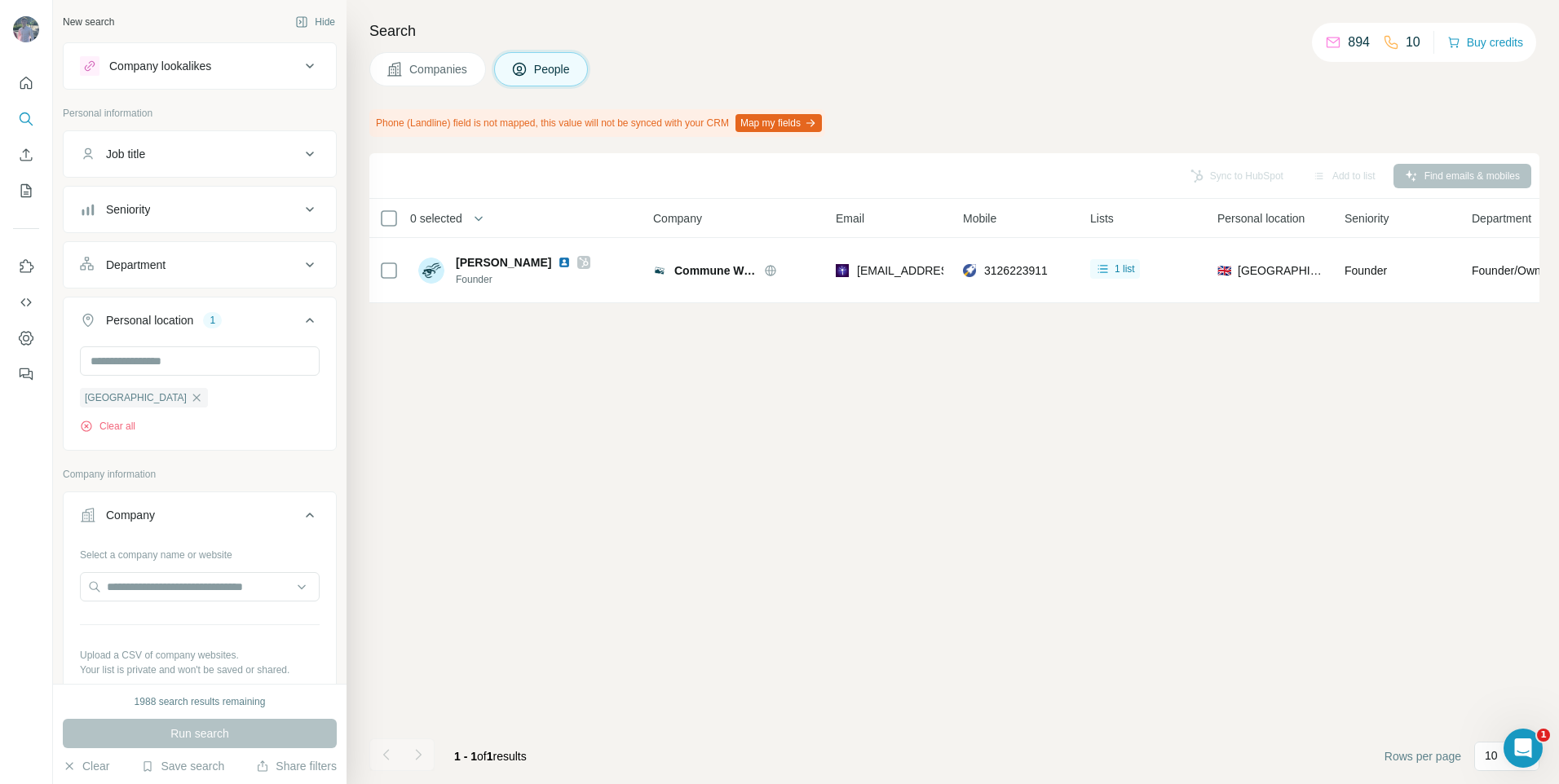
click at [243, 251] on button "Department" at bounding box center [200, 264] width 272 height 39
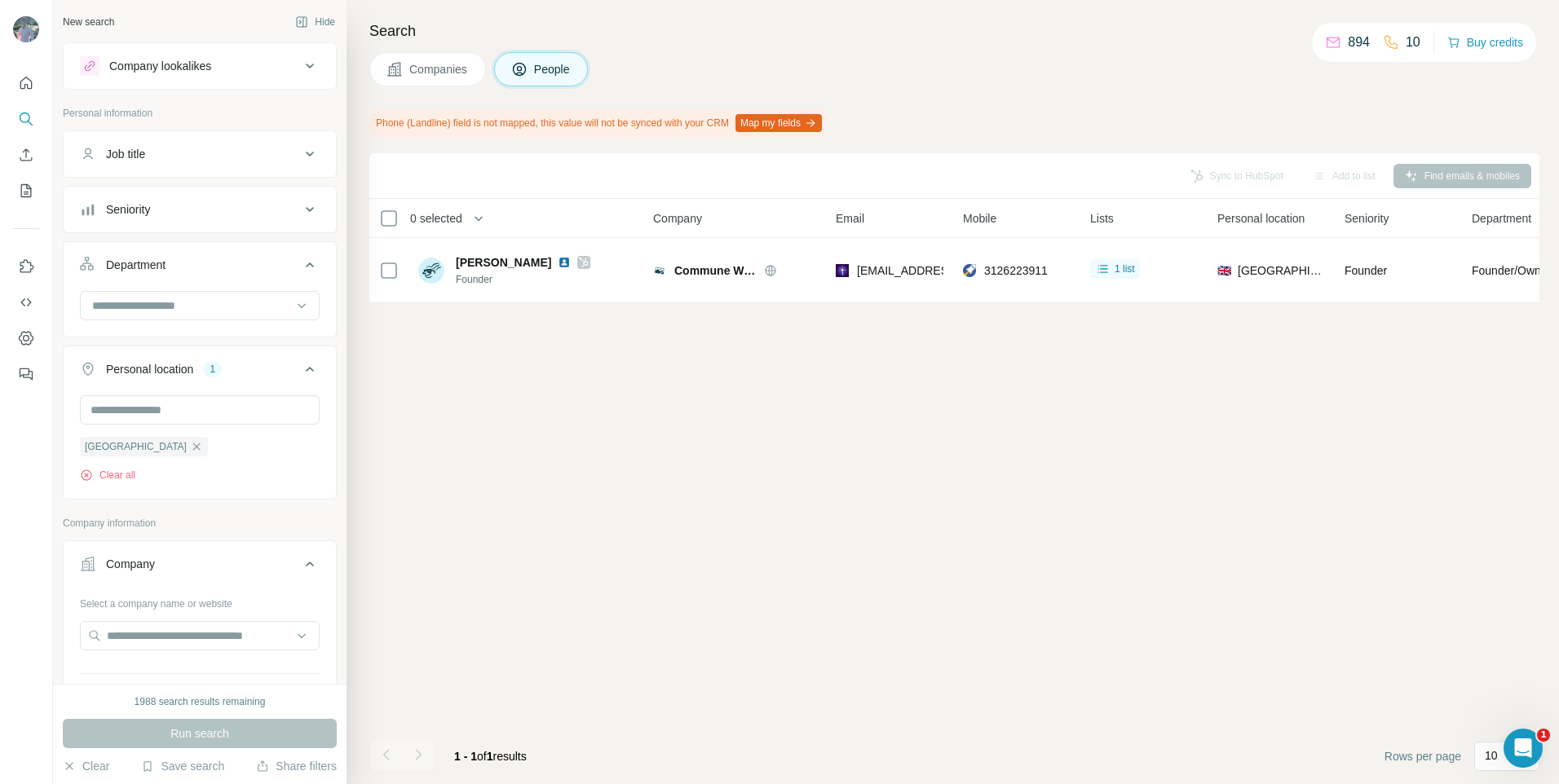
click at [241, 252] on button "Department" at bounding box center [200, 267] width 272 height 45
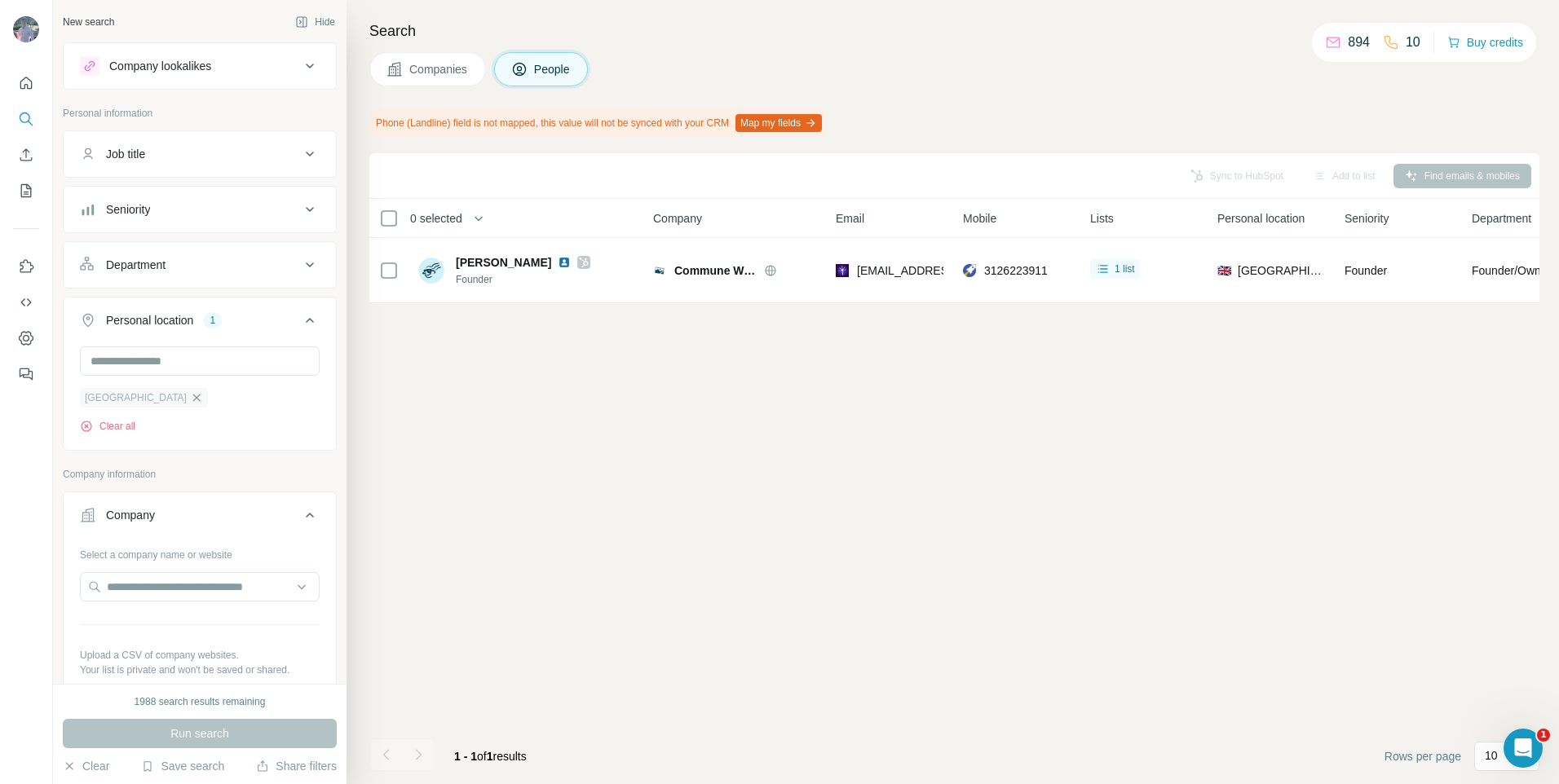
click at [190, 397] on icon "button" at bounding box center [196, 397] width 13 height 13
